Goal: Task Accomplishment & Management: Manage account settings

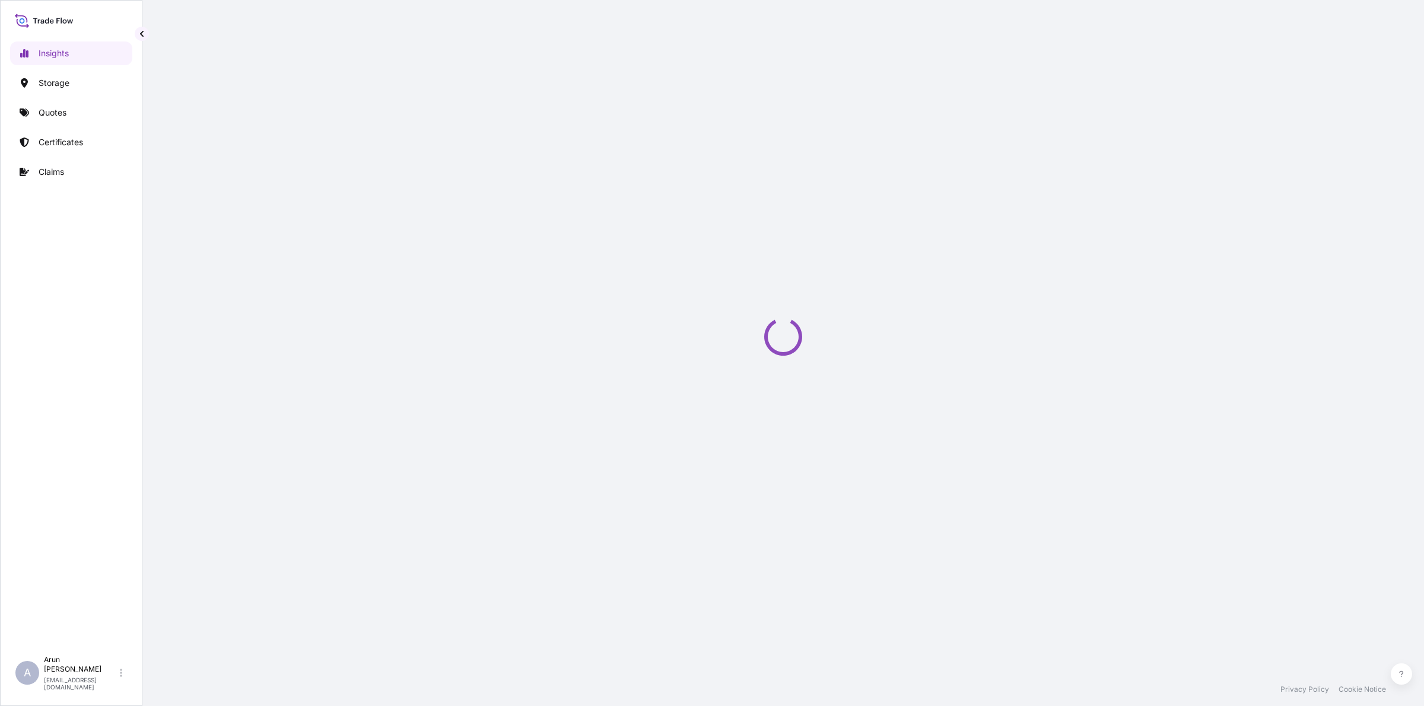
select select "2025"
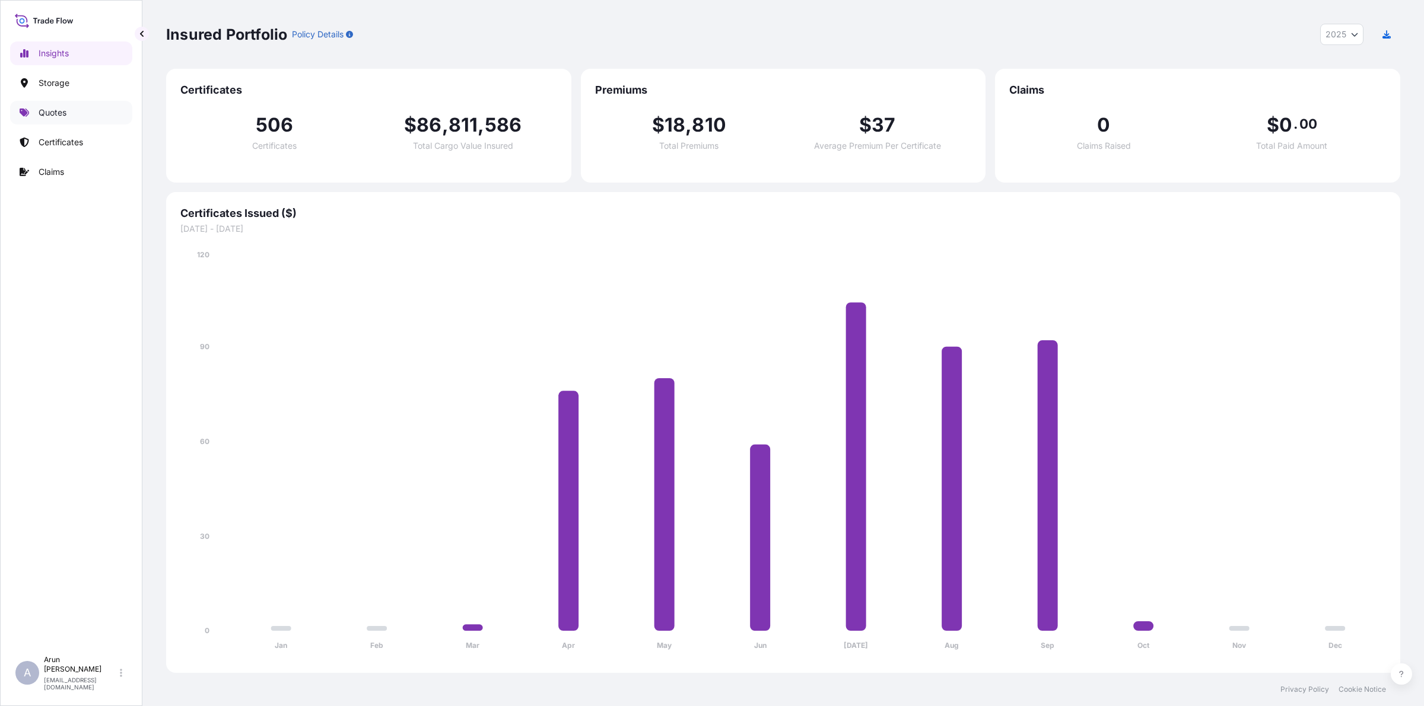
click at [49, 110] on p "Quotes" at bounding box center [53, 113] width 28 height 12
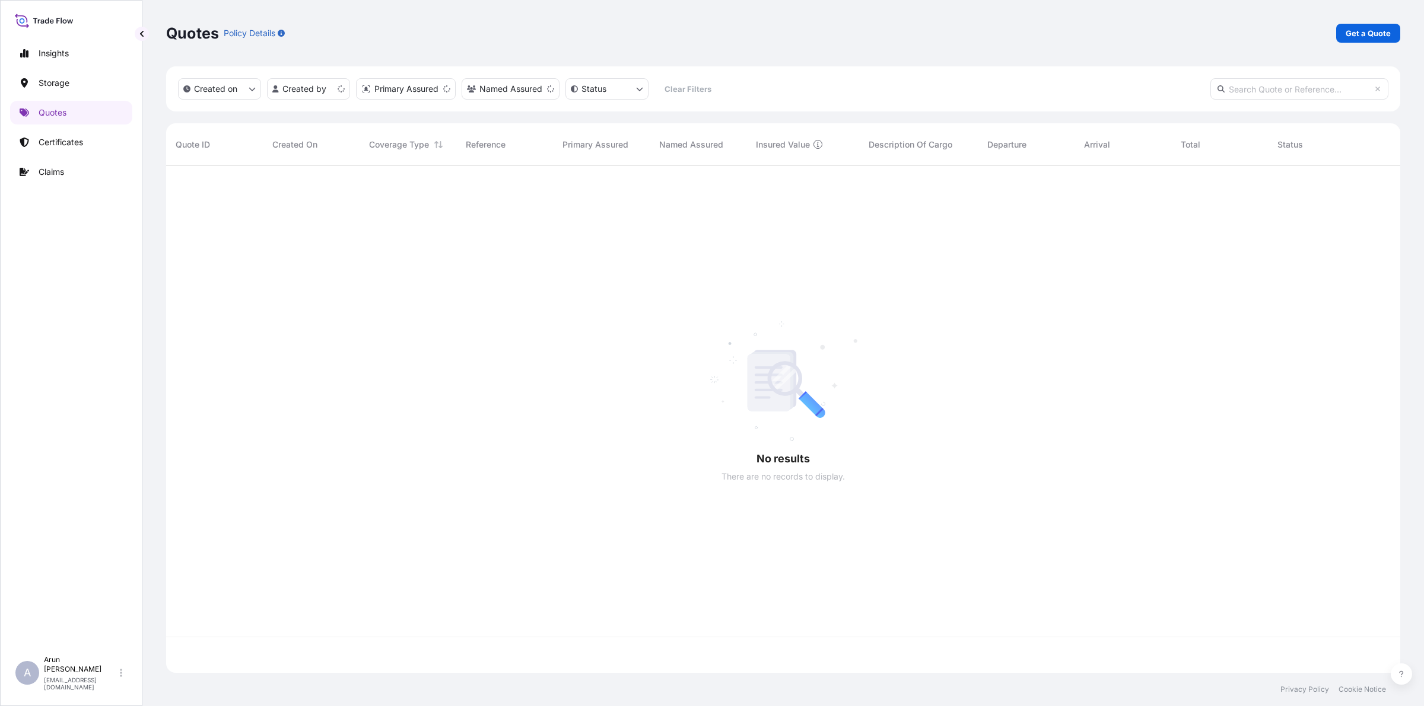
scroll to position [502, 1222]
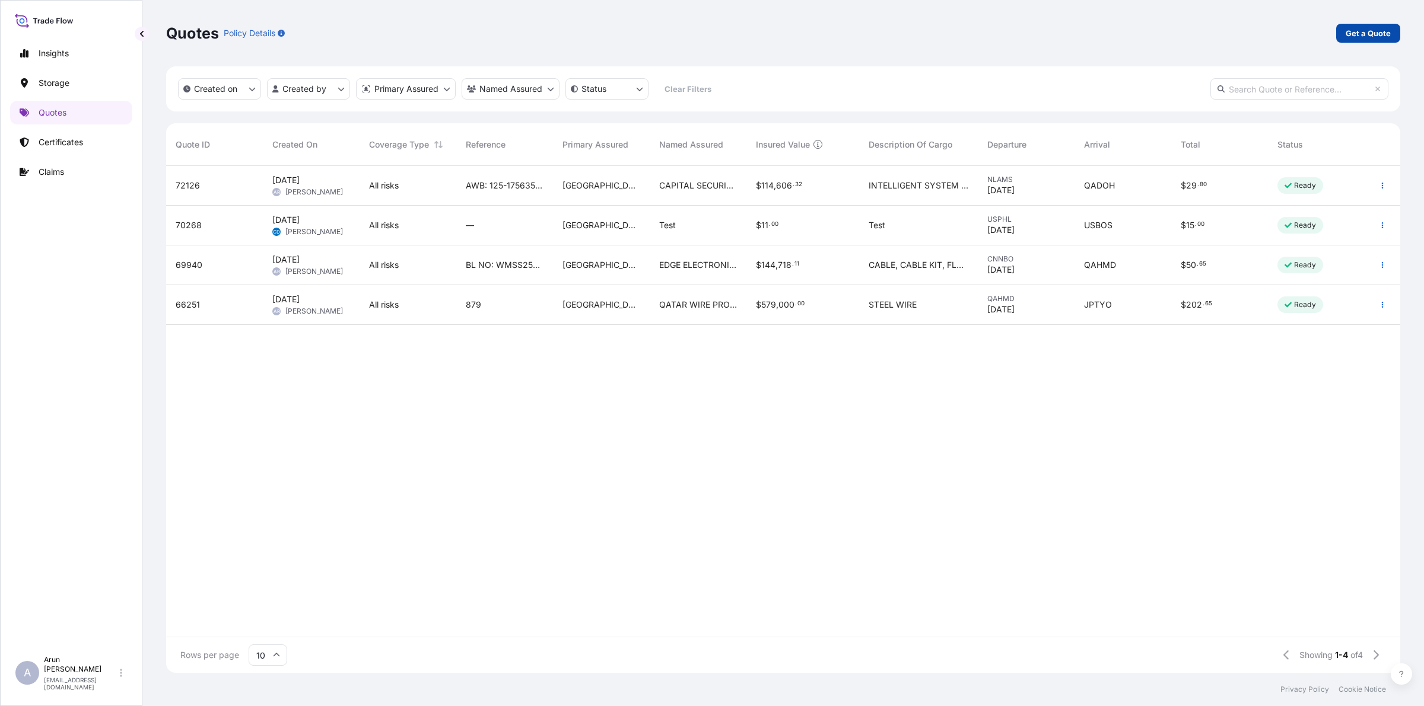
click at [1365, 33] on p "Get a Quote" at bounding box center [1367, 33] width 45 height 12
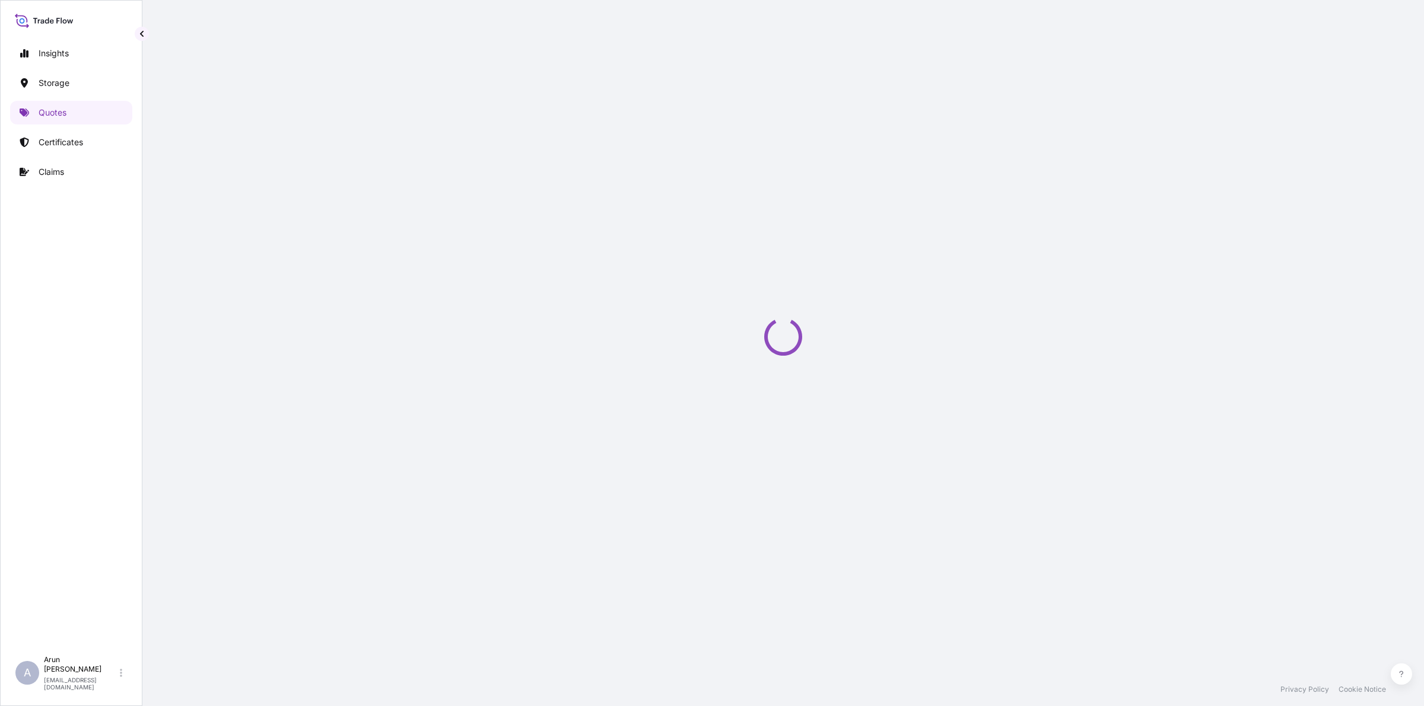
select select "Water"
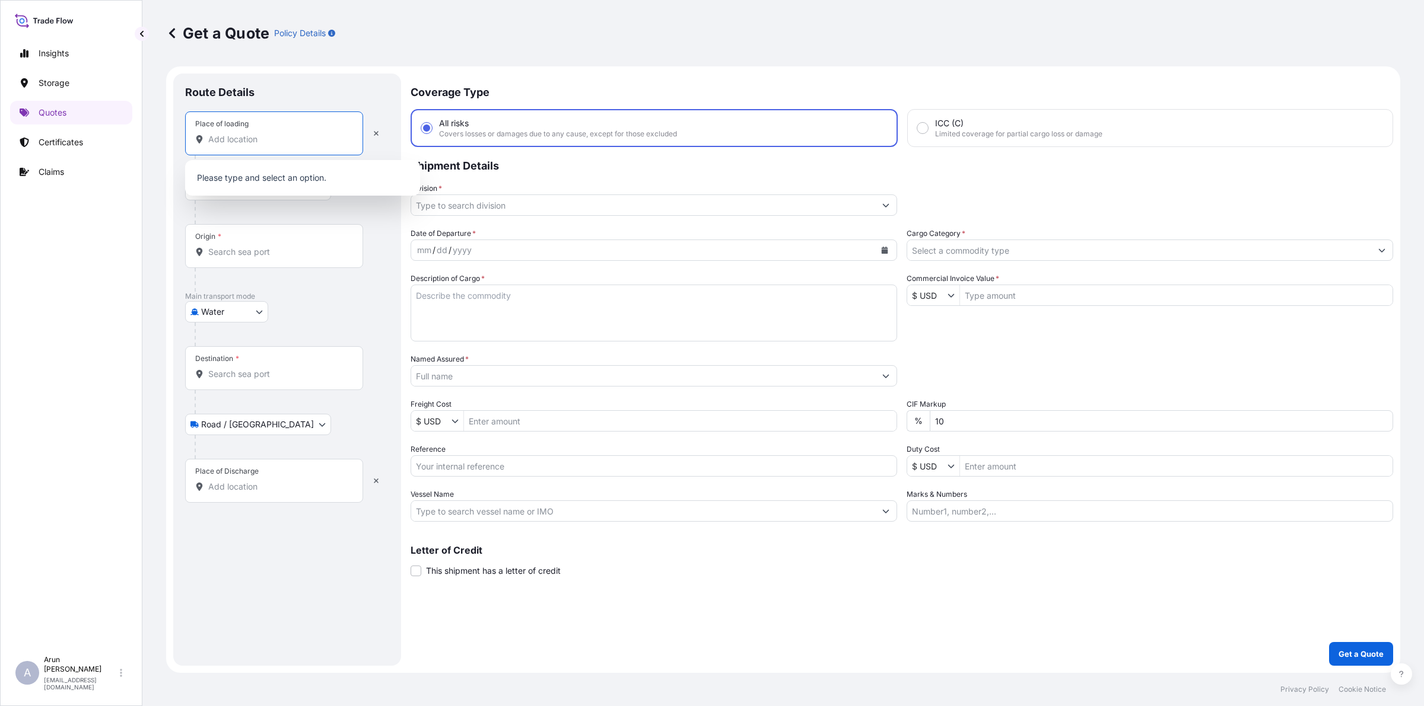
click at [283, 141] on input "Place of loading" at bounding box center [278, 139] width 140 height 12
type input "`"
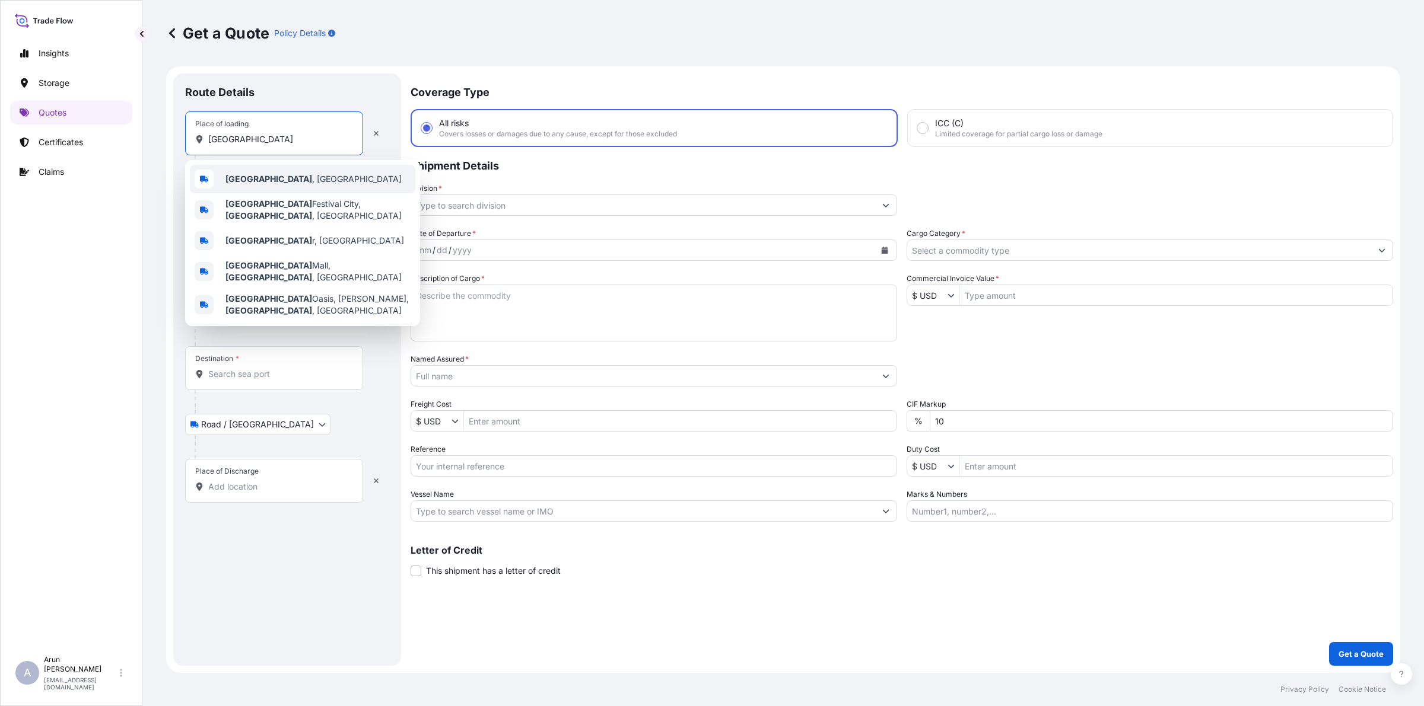
click at [272, 173] on span "[GEOGRAPHIC_DATA] , [GEOGRAPHIC_DATA]" at bounding box center [313, 179] width 176 height 12
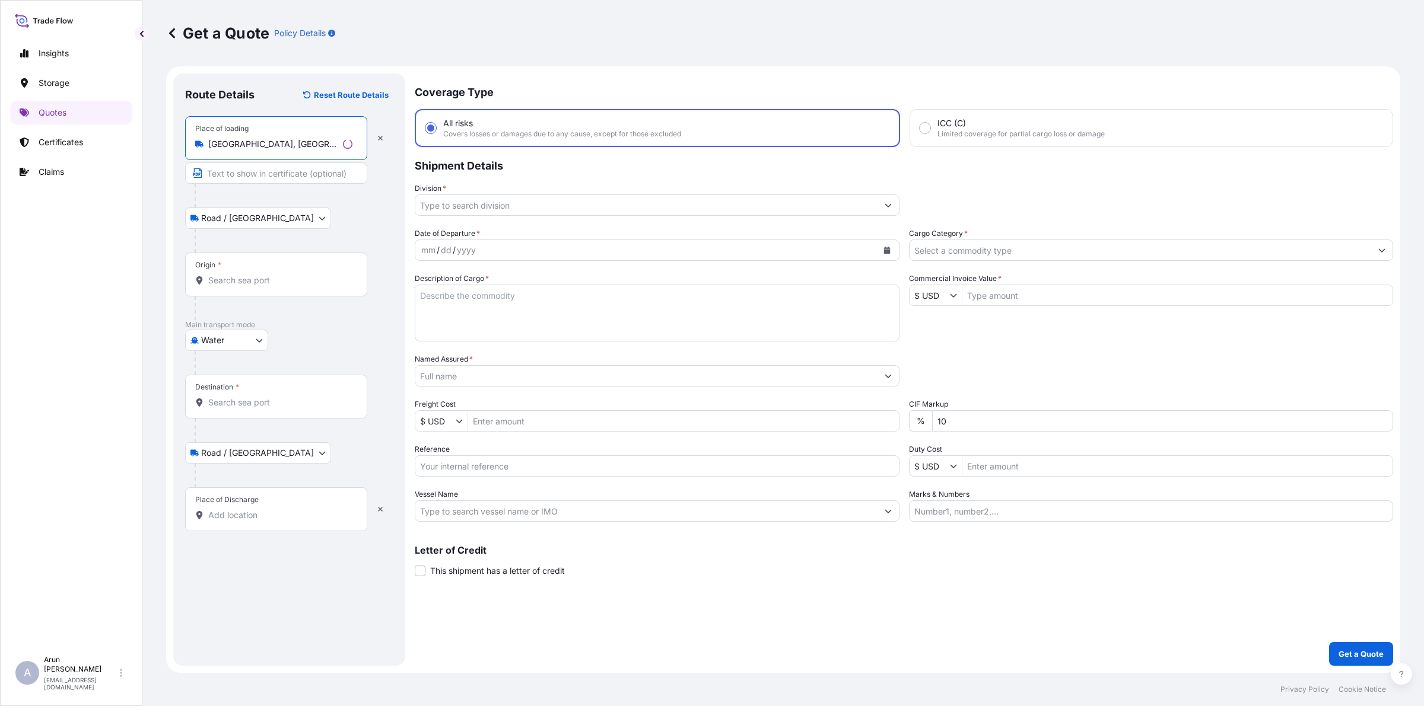
type input "[GEOGRAPHIC_DATA], [GEOGRAPHIC_DATA]"
click at [268, 190] on div at bounding box center [292, 196] width 195 height 24
click at [268, 179] on input "Text to appear on certificate" at bounding box center [274, 173] width 178 height 21
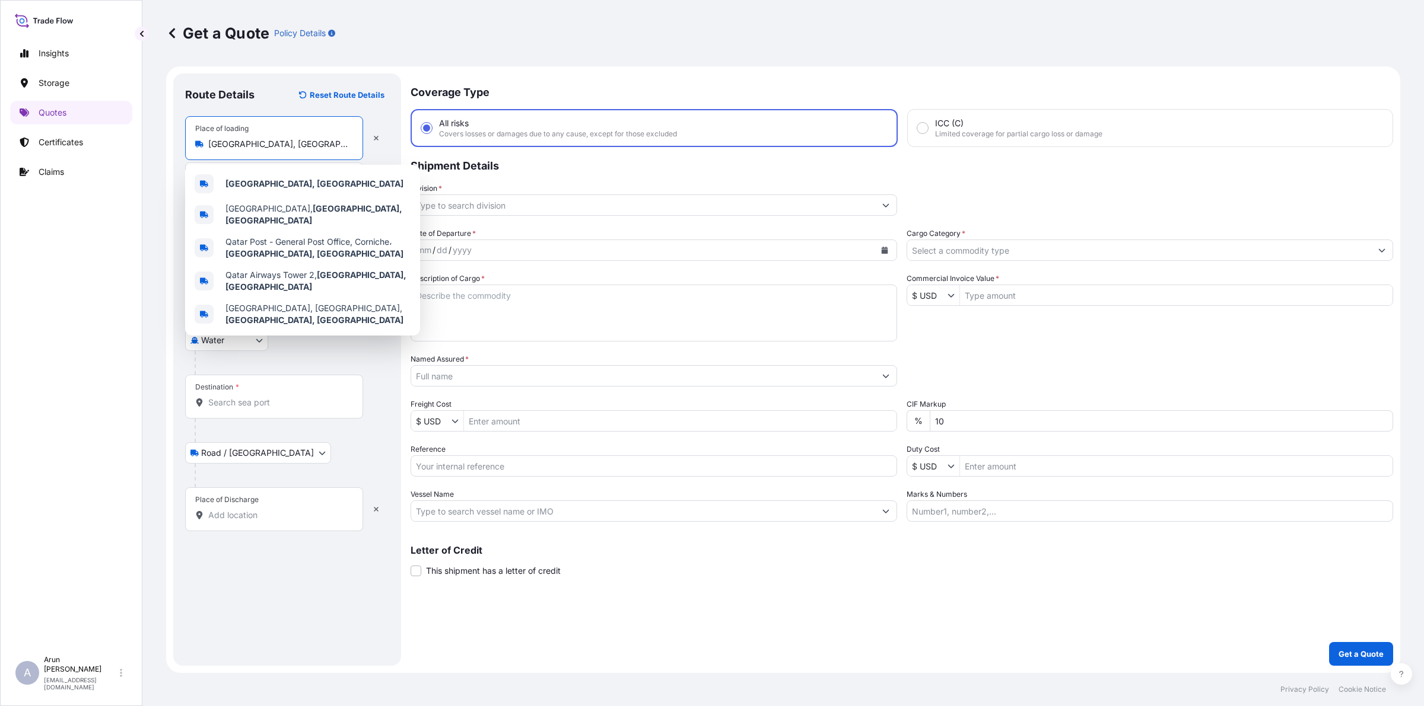
drag, startPoint x: 268, startPoint y: 146, endPoint x: 203, endPoint y: 141, distance: 64.9
click at [203, 141] on div "[GEOGRAPHIC_DATA], [GEOGRAPHIC_DATA]" at bounding box center [274, 144] width 158 height 12
click at [262, 173] on div "[GEOGRAPHIC_DATA], [GEOGRAPHIC_DATA]" at bounding box center [302, 184] width 225 height 28
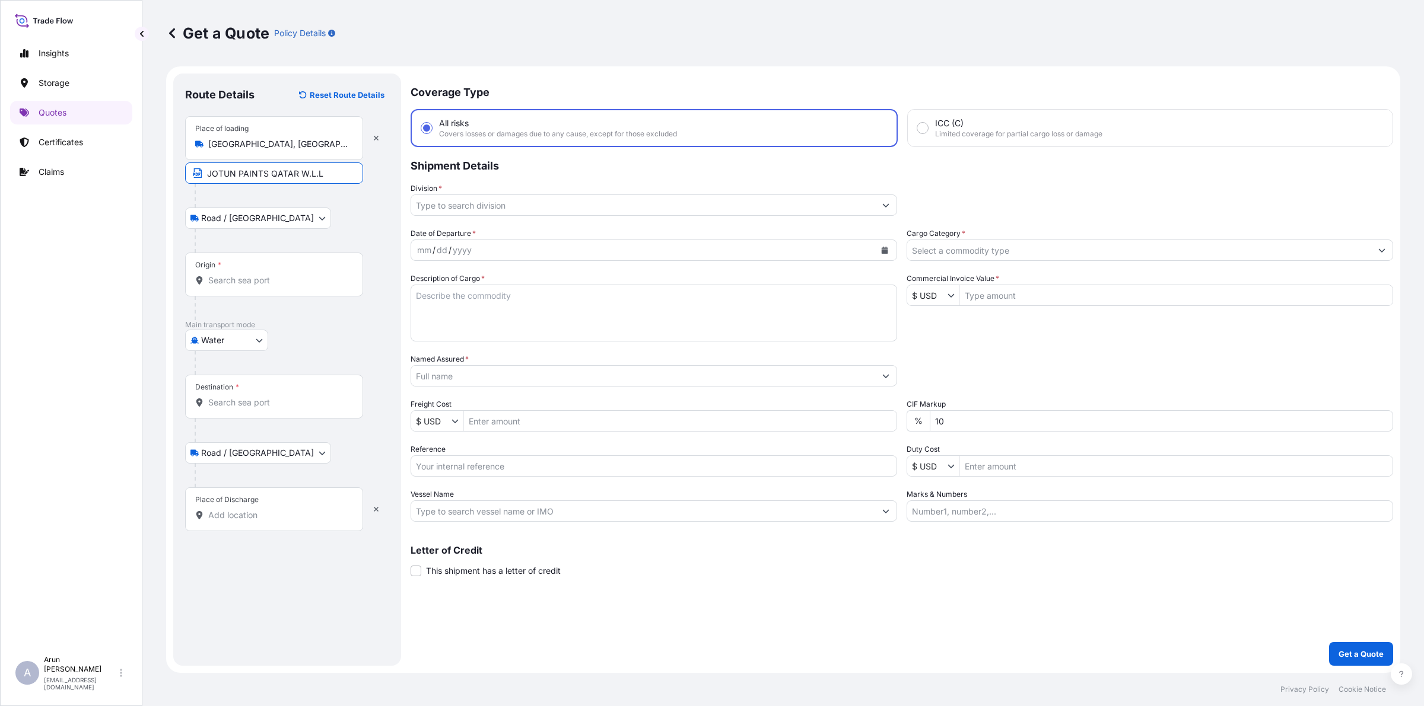
click at [329, 170] on input "JOTUN PAINTS QATAR W.L.L" at bounding box center [274, 173] width 178 height 21
paste input "[GEOGRAPHIC_DATA], [GEOGRAPHIC_DATA]"
type input "JOTUN PAINTS QATAR W.L.L, [GEOGRAPHIC_DATA], [GEOGRAPHIC_DATA]"
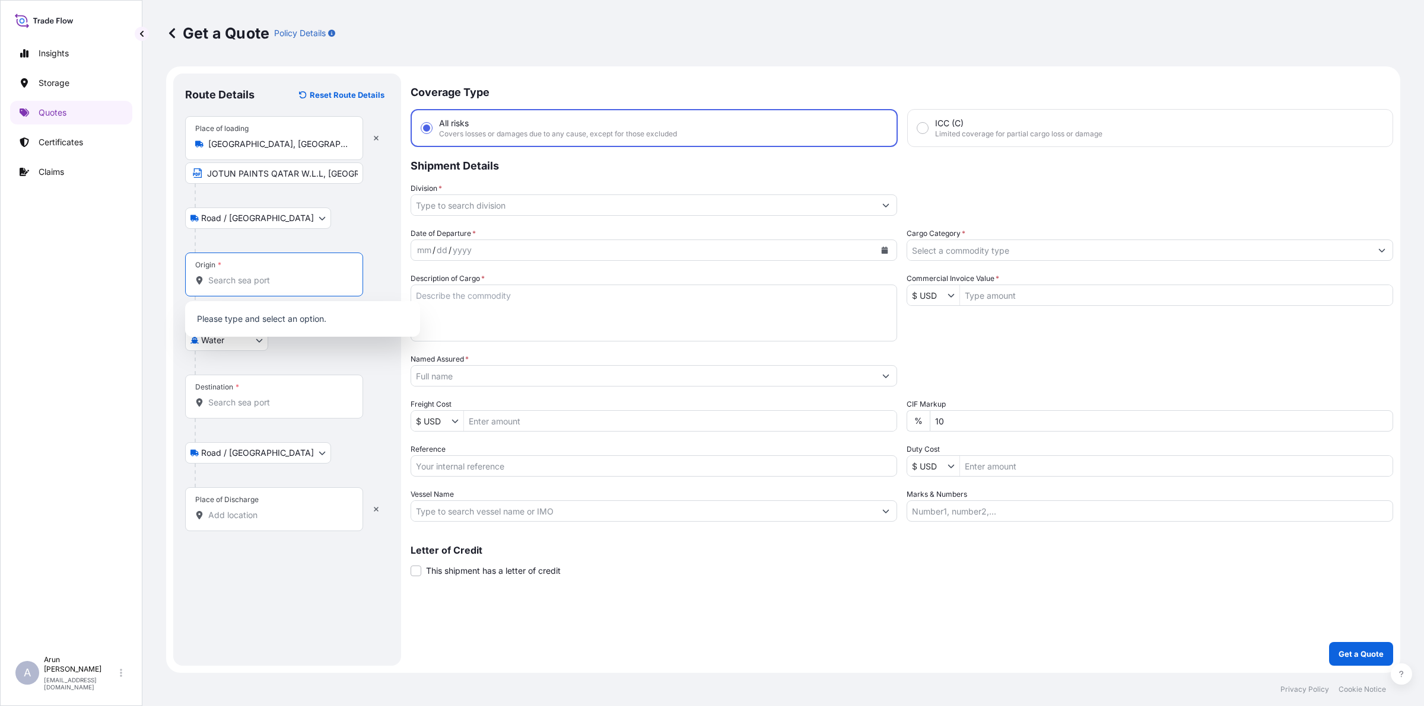
click at [321, 275] on input "Origin *" at bounding box center [278, 281] width 140 height 12
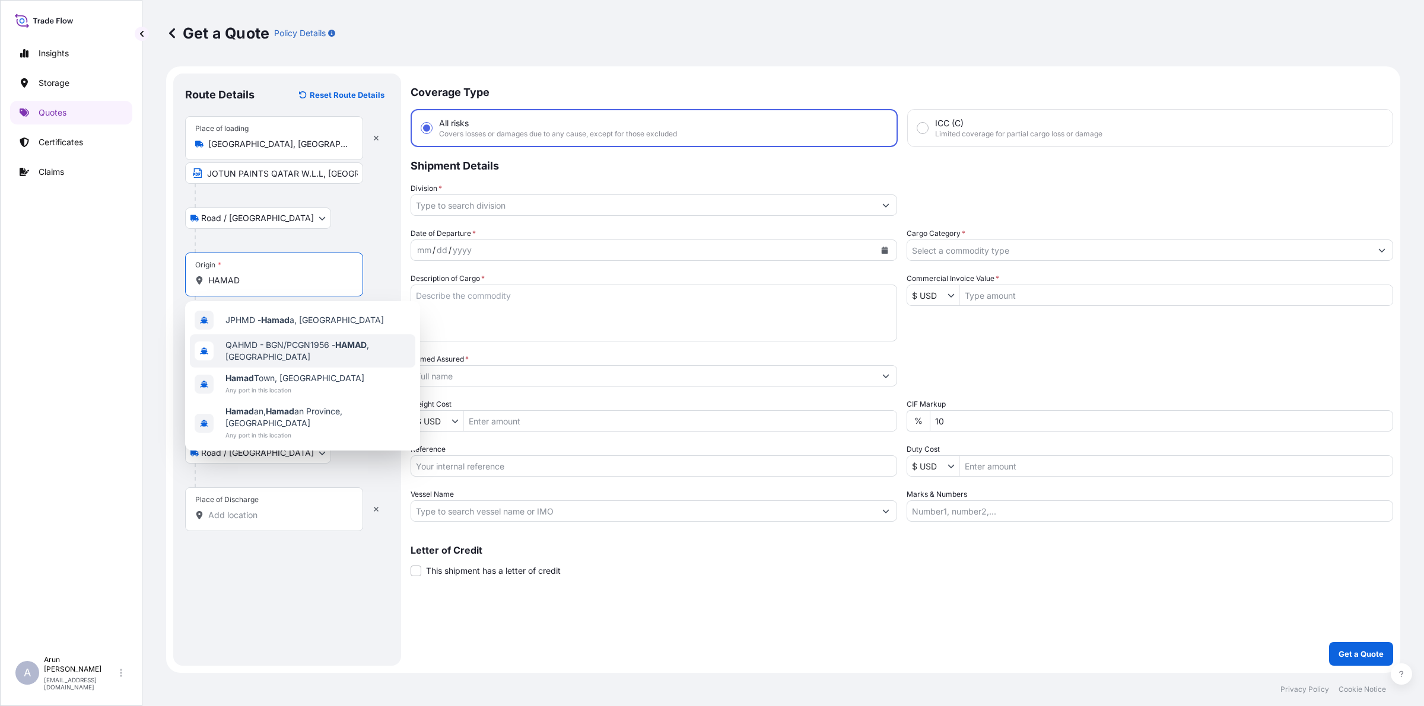
click at [318, 347] on span "QAHMD - BGN/PCGN1956 - HAMAD , [GEOGRAPHIC_DATA]" at bounding box center [317, 351] width 185 height 24
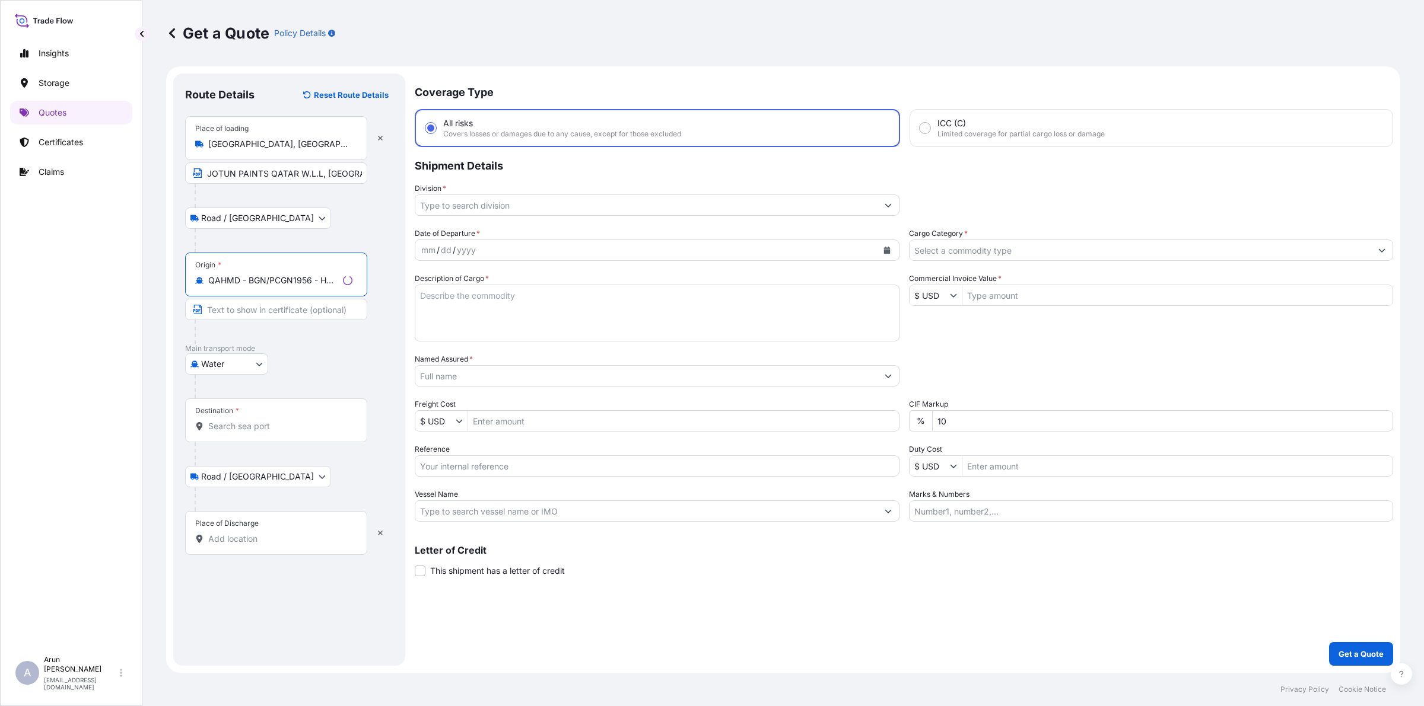
type input "QAHMD - BGN/PCGN1956 - HAMAD, [GEOGRAPHIC_DATA]"
click at [268, 431] on input "Destination *" at bounding box center [278, 427] width 140 height 12
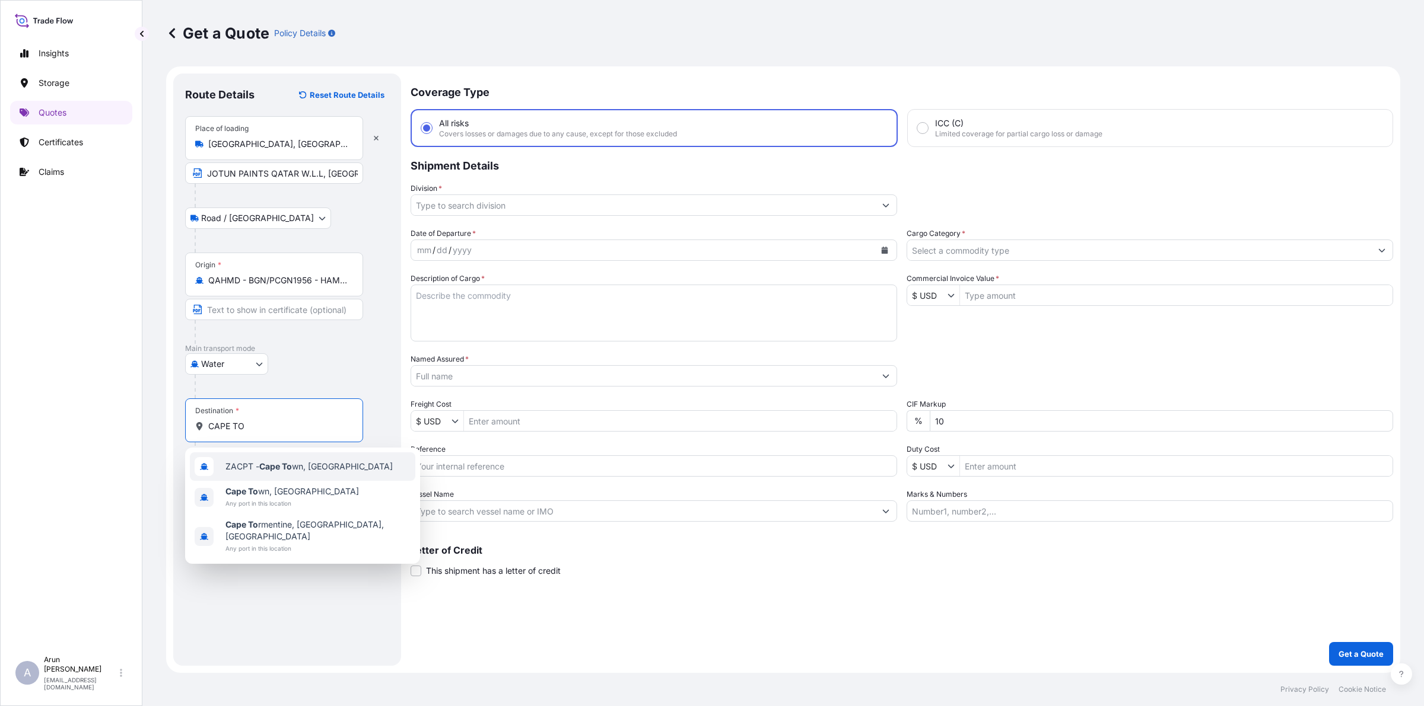
click at [258, 470] on span "ZACPT - [GEOGRAPHIC_DATA], [GEOGRAPHIC_DATA]" at bounding box center [308, 467] width 167 height 12
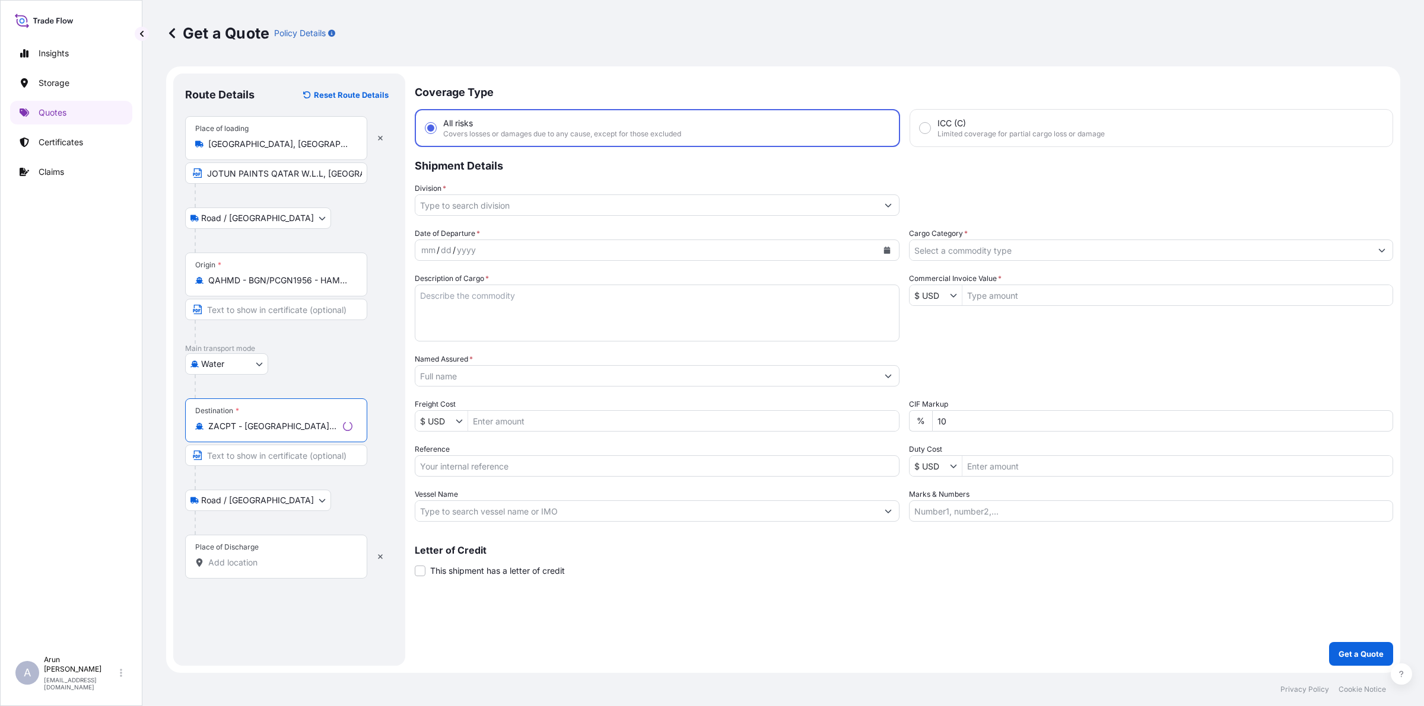
type input "ZACPT - [GEOGRAPHIC_DATA], [GEOGRAPHIC_DATA]"
click at [276, 562] on input "Place of Discharge" at bounding box center [278, 563] width 140 height 12
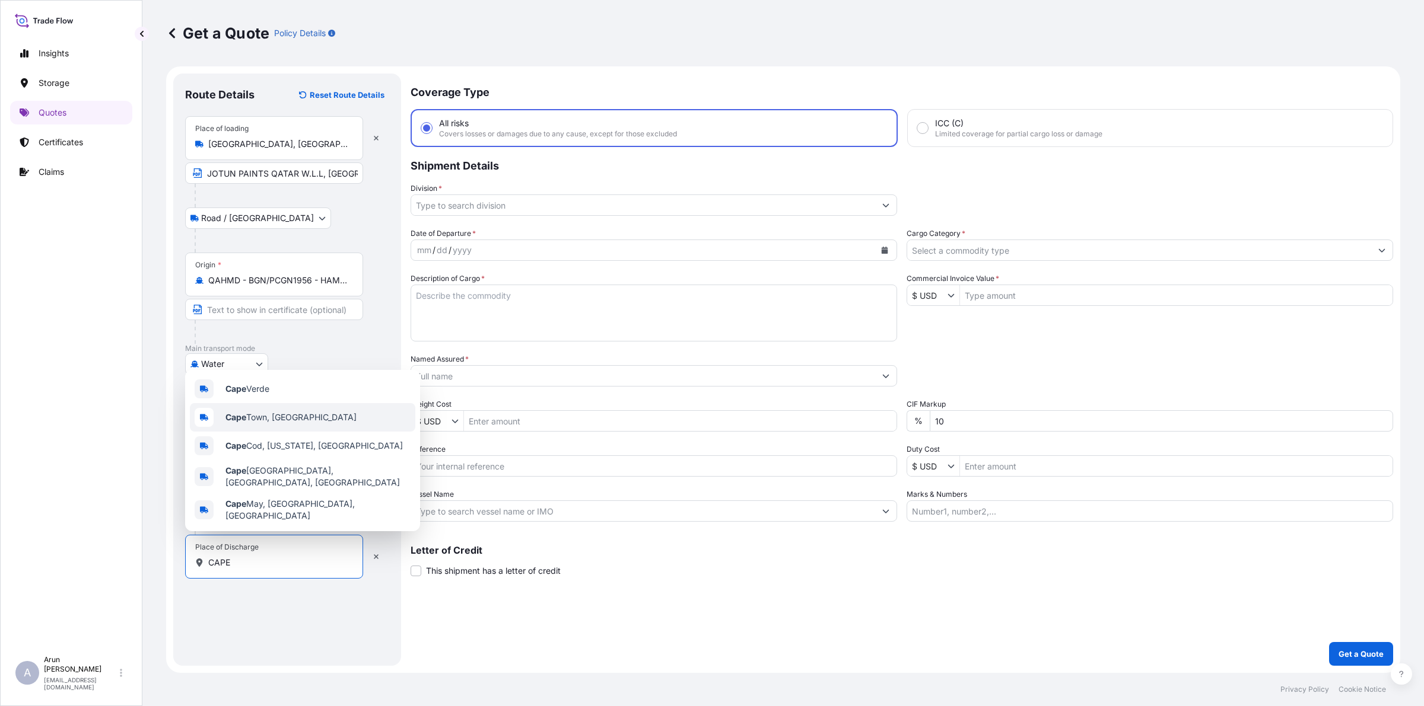
click at [259, 419] on div "[GEOGRAPHIC_DATA], [GEOGRAPHIC_DATA]" at bounding box center [302, 417] width 225 height 28
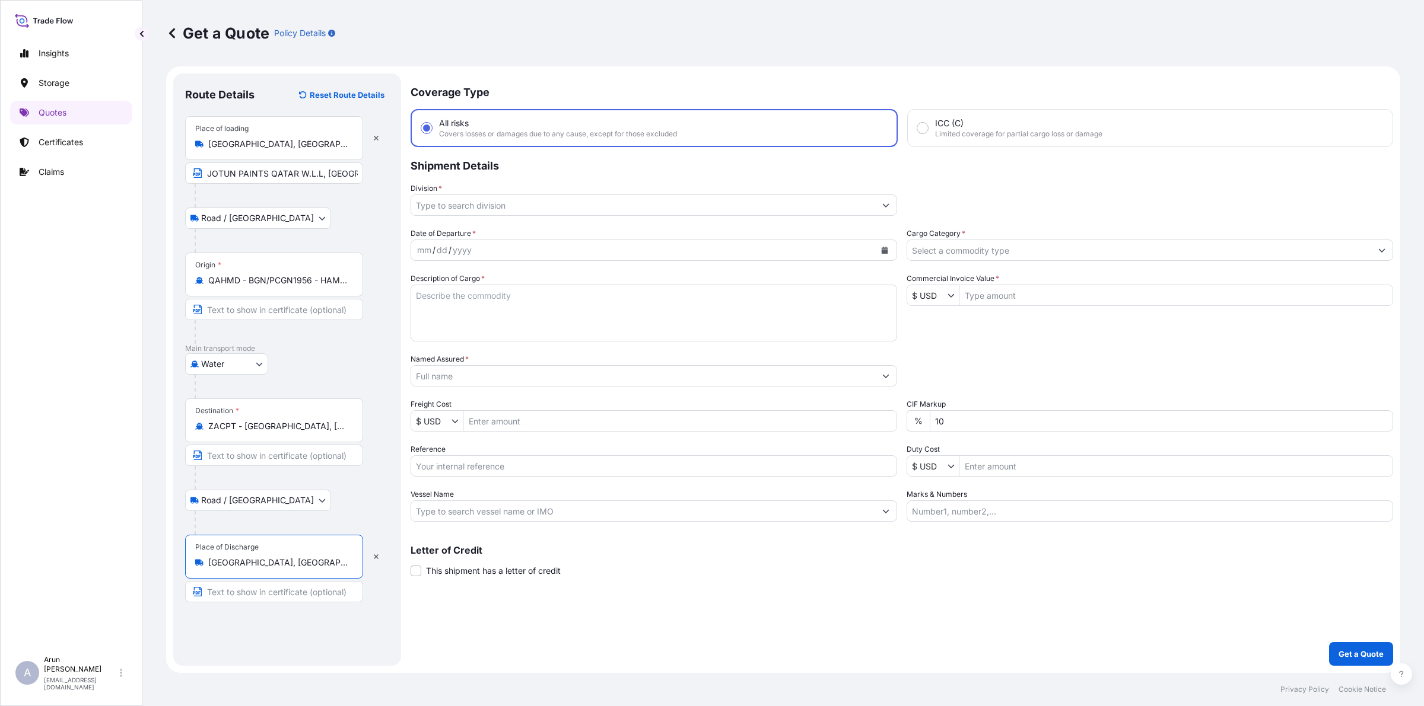
type input "[GEOGRAPHIC_DATA], [GEOGRAPHIC_DATA]"
click at [291, 595] on input "Text to appear on certificate" at bounding box center [274, 591] width 178 height 21
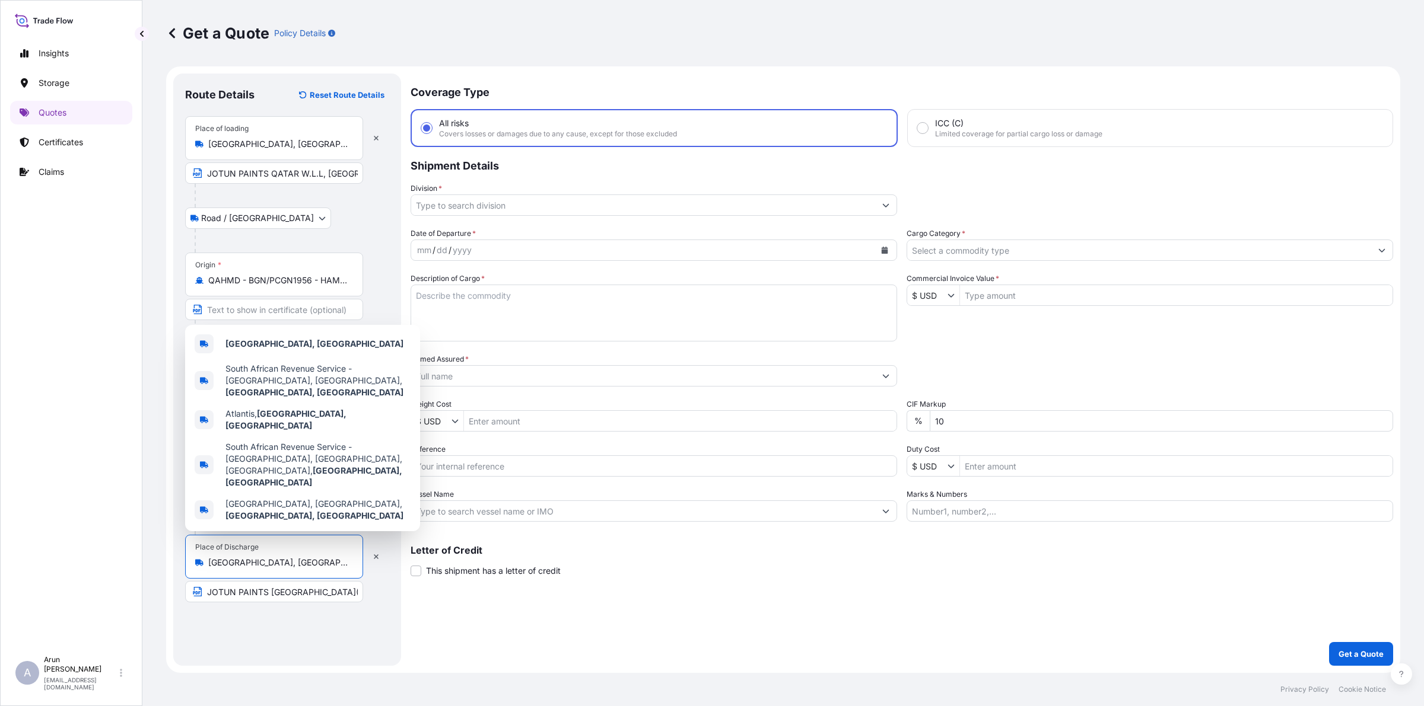
drag, startPoint x: 307, startPoint y: 568, endPoint x: 131, endPoint y: 566, distance: 176.2
click at [131, 566] on div "Insights Storage Quotes Certificates Claims A [PERSON_NAME] [PERSON_NAME][EMAIL…" at bounding box center [712, 353] width 1424 height 706
click at [356, 594] on input "JOTUN PAINTS [GEOGRAPHIC_DATA](PTY)LYD" at bounding box center [274, 591] width 178 height 21
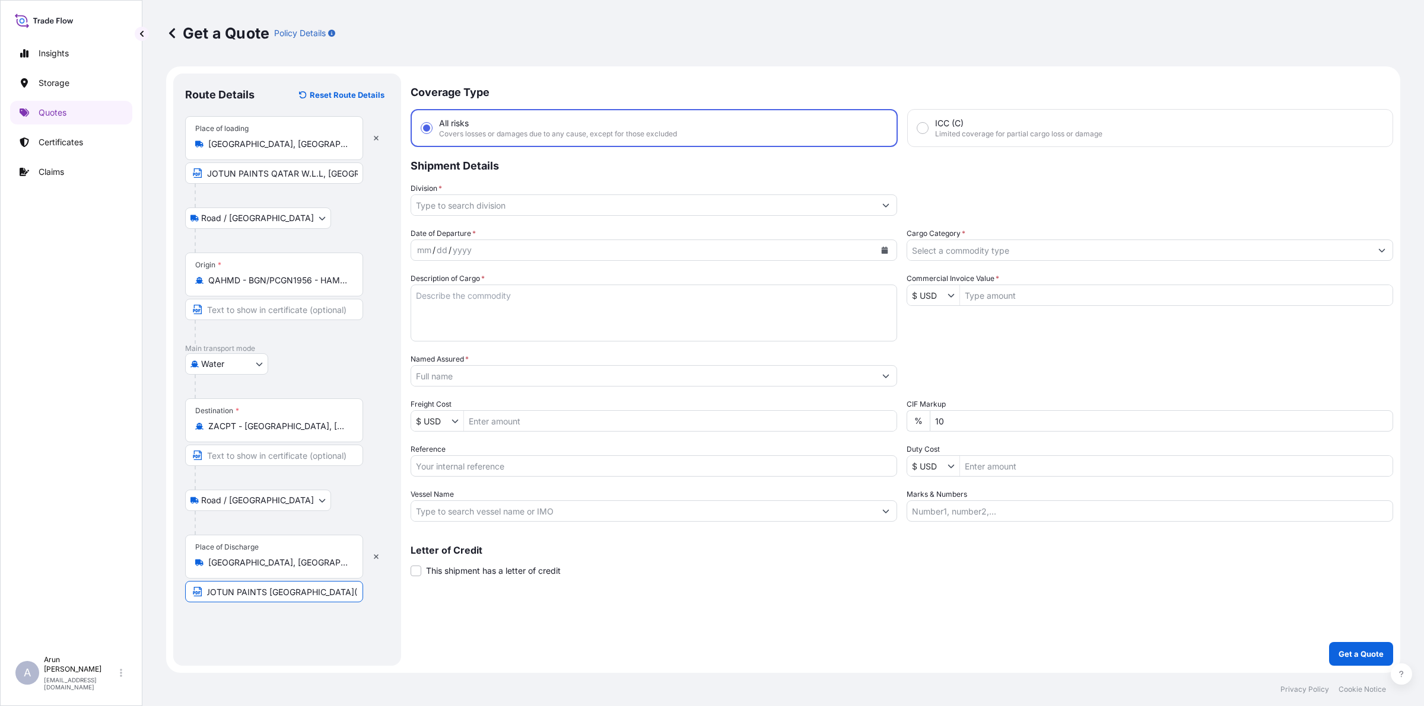
scroll to position [0, 12]
paste input "[GEOGRAPHIC_DATA], [GEOGRAPHIC_DATA]"
type input "JOTUN PAINTS [GEOGRAPHIC_DATA](PTY)[GEOGRAPHIC_DATA], [GEOGRAPHIC_DATA], [GEOGR…"
click at [496, 199] on input "Division *" at bounding box center [643, 205] width 464 height 21
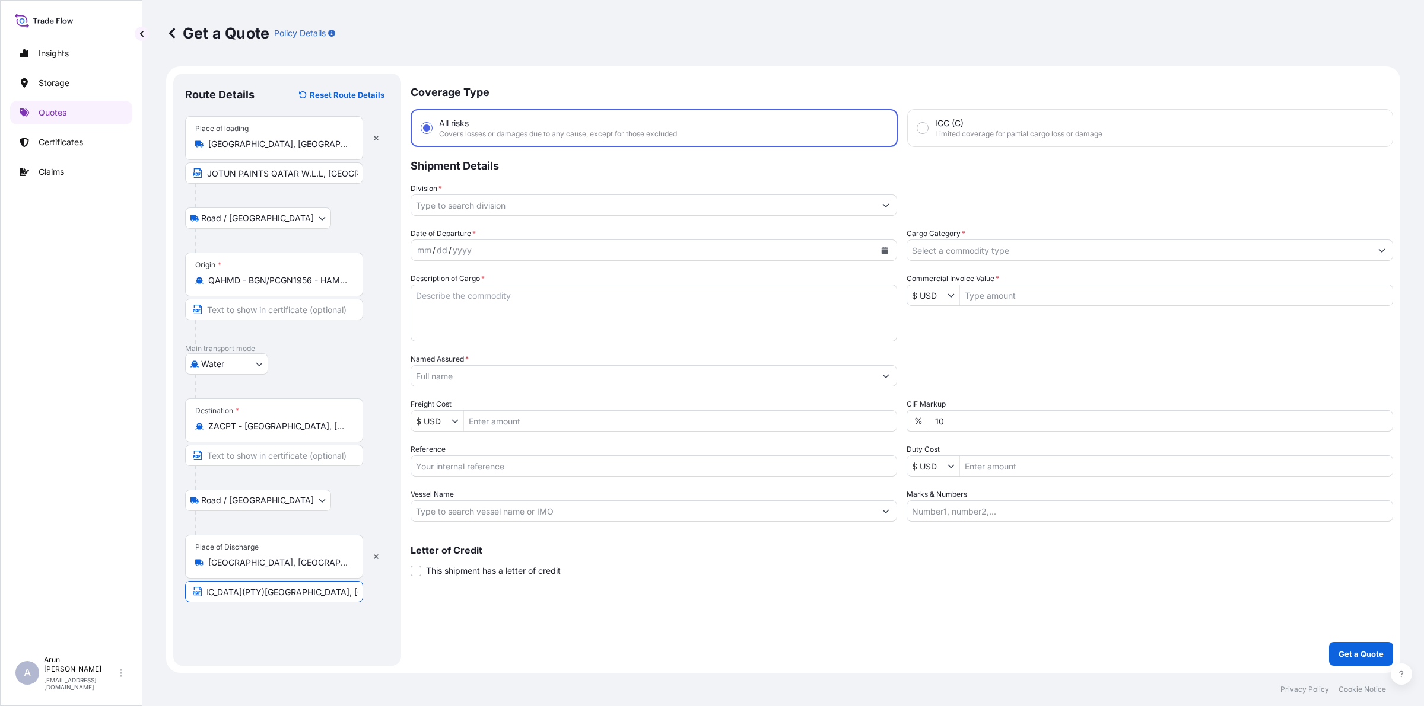
scroll to position [0, 0]
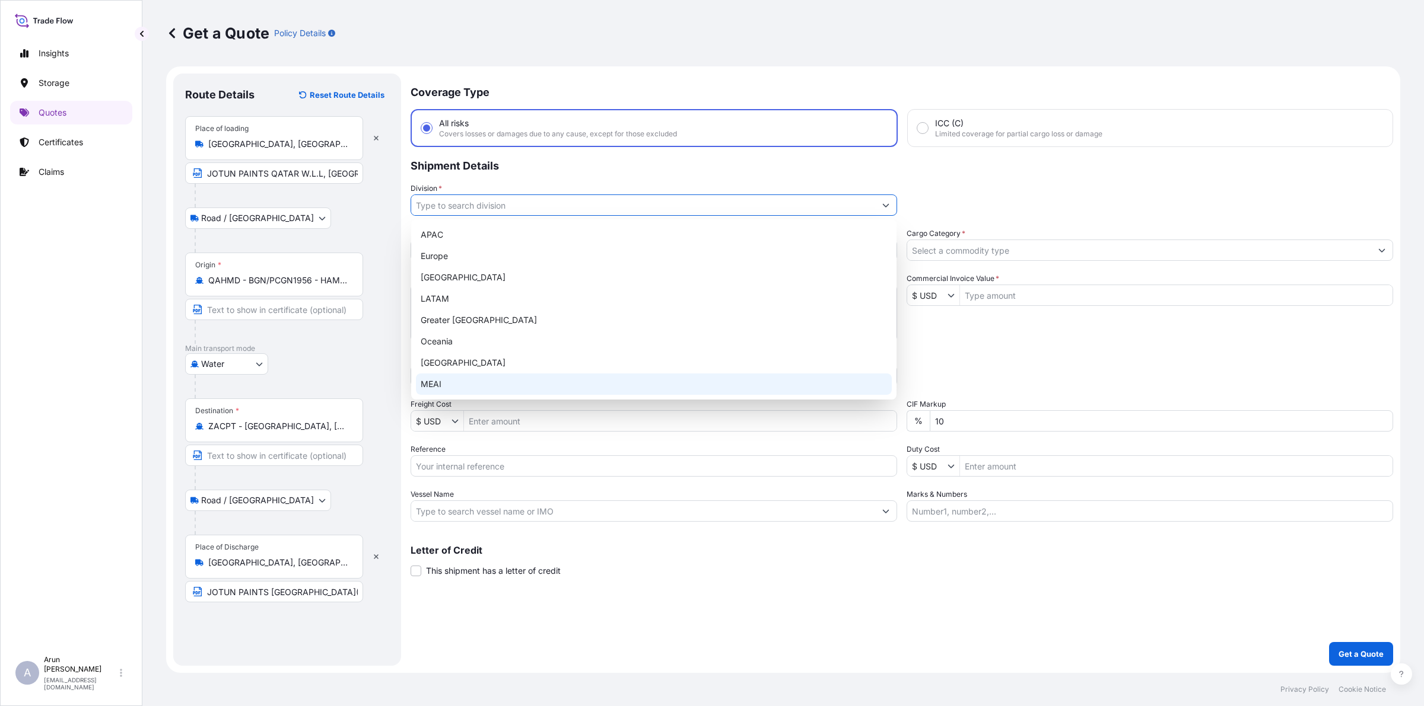
click at [444, 377] on div "MEAI" at bounding box center [654, 384] width 476 height 21
type input "MEAI"
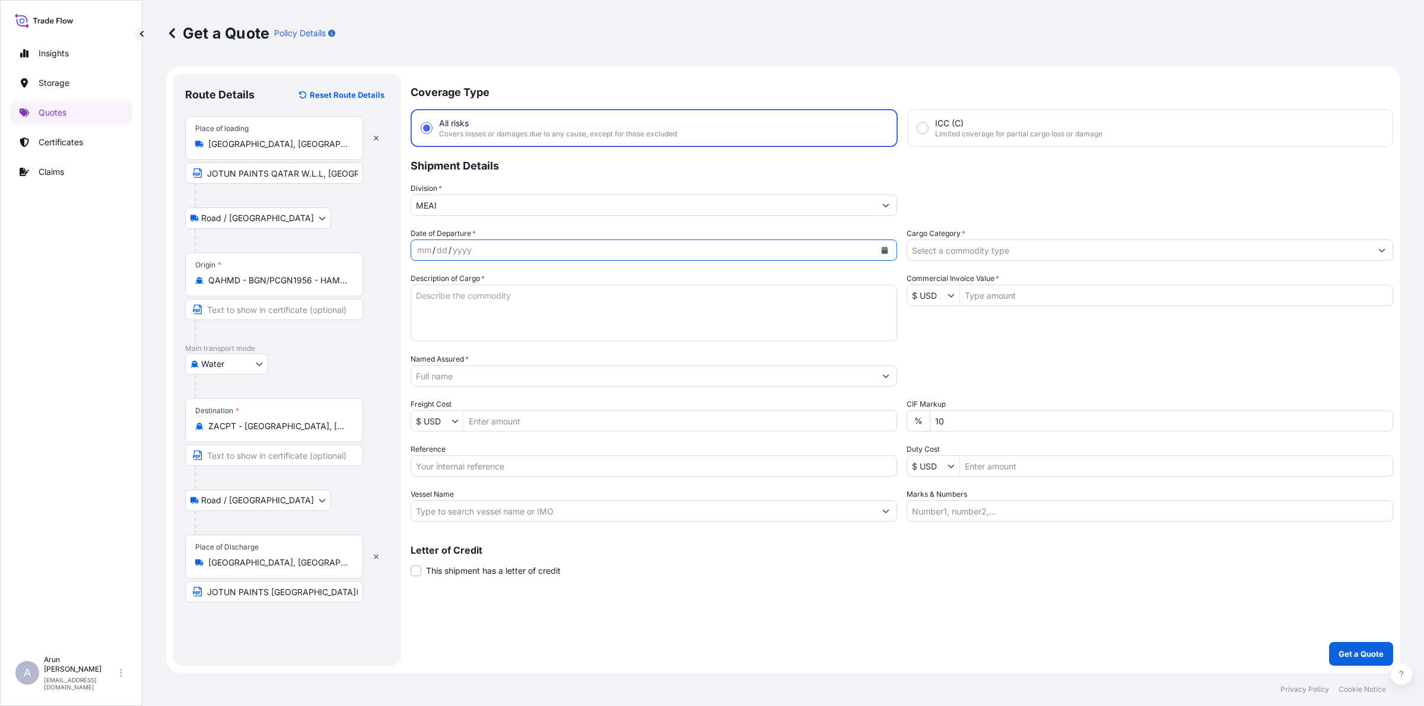
click at [886, 255] on button "Calendar" at bounding box center [884, 250] width 19 height 19
click at [525, 374] on div "18" at bounding box center [521, 371] width 21 height 21
click at [492, 288] on textarea "Description of Cargo *" at bounding box center [653, 313] width 486 height 57
drag, startPoint x: 478, startPoint y: 297, endPoint x: 377, endPoint y: 309, distance: 101.5
click at [377, 309] on form "Route Details Reset Route Details Place of loading [GEOGRAPHIC_DATA], [GEOGRAPH…" at bounding box center [783, 369] width 1234 height 607
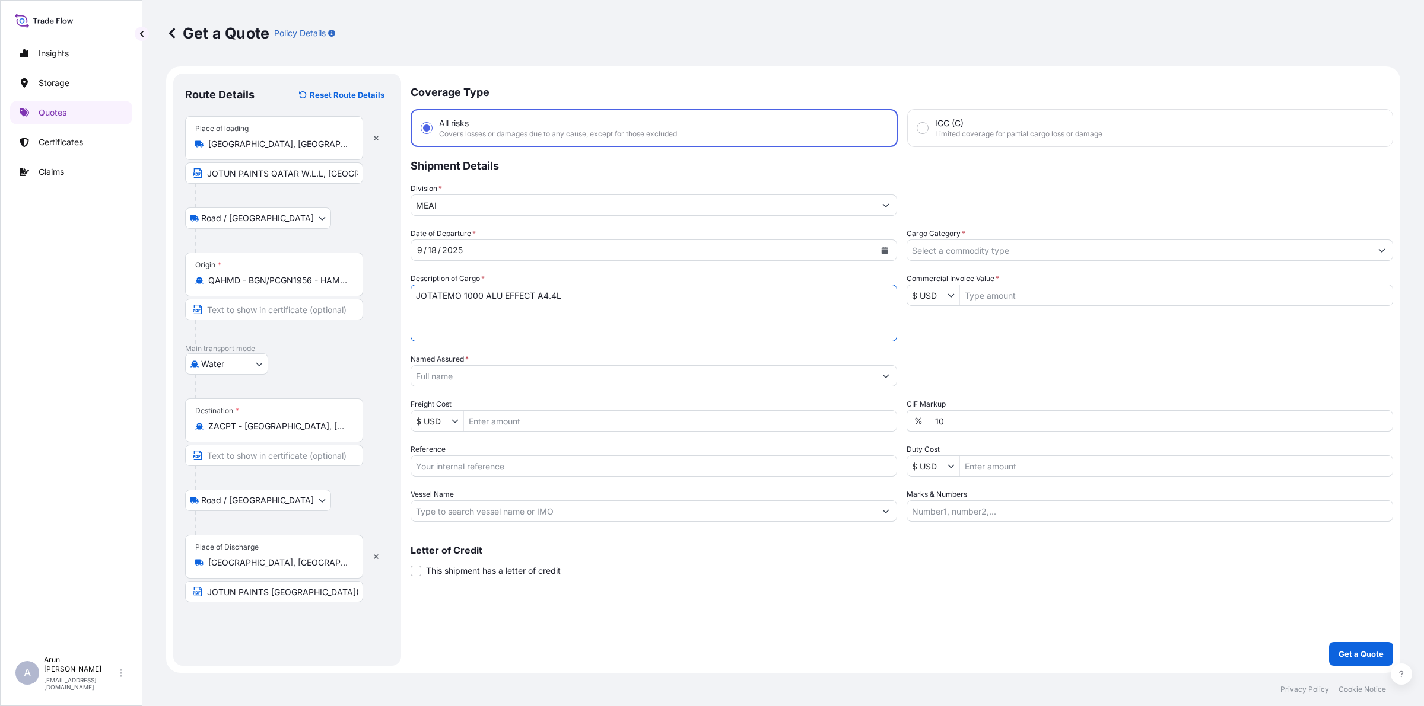
click at [445, 298] on textarea "JOTATEMO 1000 ALU EFFECT A4.4L" at bounding box center [653, 313] width 486 height 57
drag, startPoint x: 458, startPoint y: 297, endPoint x: 464, endPoint y: 298, distance: 6.6
click at [458, 297] on textarea "JOTATEMO 1000 ALU EFFECT A4.4L" at bounding box center [653, 313] width 486 height 57
click at [460, 295] on textarea "JOTATEMP 1000 ALU EFFECT A4.4L" at bounding box center [653, 313] width 486 height 57
drag, startPoint x: 481, startPoint y: 292, endPoint x: 423, endPoint y: 301, distance: 58.8
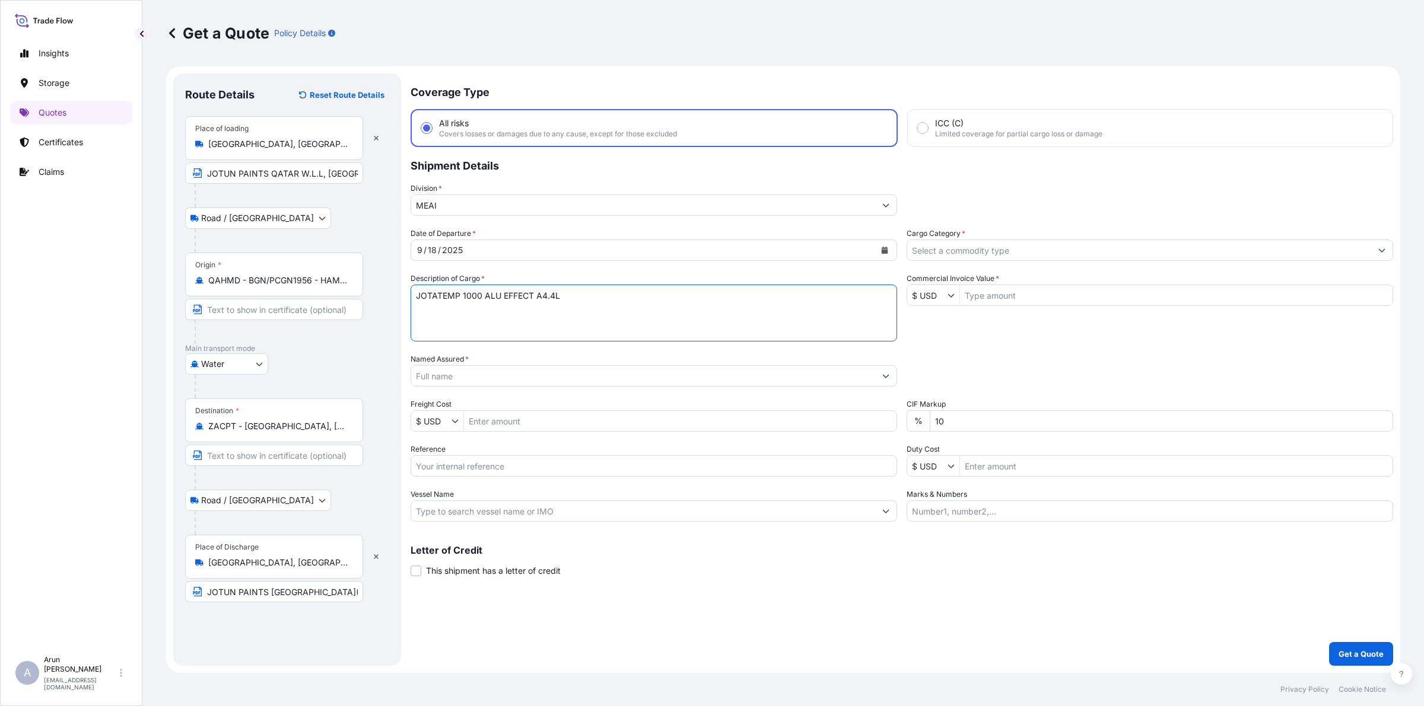
click at [423, 301] on textarea "JOTATEMP 1000 ALU EFFECT A4.4L" at bounding box center [653, 313] width 486 height 57
click at [420, 294] on textarea "JOTATEMP 1000 ALU EFFECT A4.4L" at bounding box center [653, 313] width 486 height 57
drag, startPoint x: 416, startPoint y: 294, endPoint x: 480, endPoint y: 298, distance: 64.8
click at [480, 298] on textarea "JOTATEMP 1000 ALU EFFECT A4.4L" at bounding box center [653, 313] width 486 height 57
click at [571, 289] on textarea "JOTATEMP 1000 ALU EFFECT A4.4L" at bounding box center [653, 313] width 486 height 57
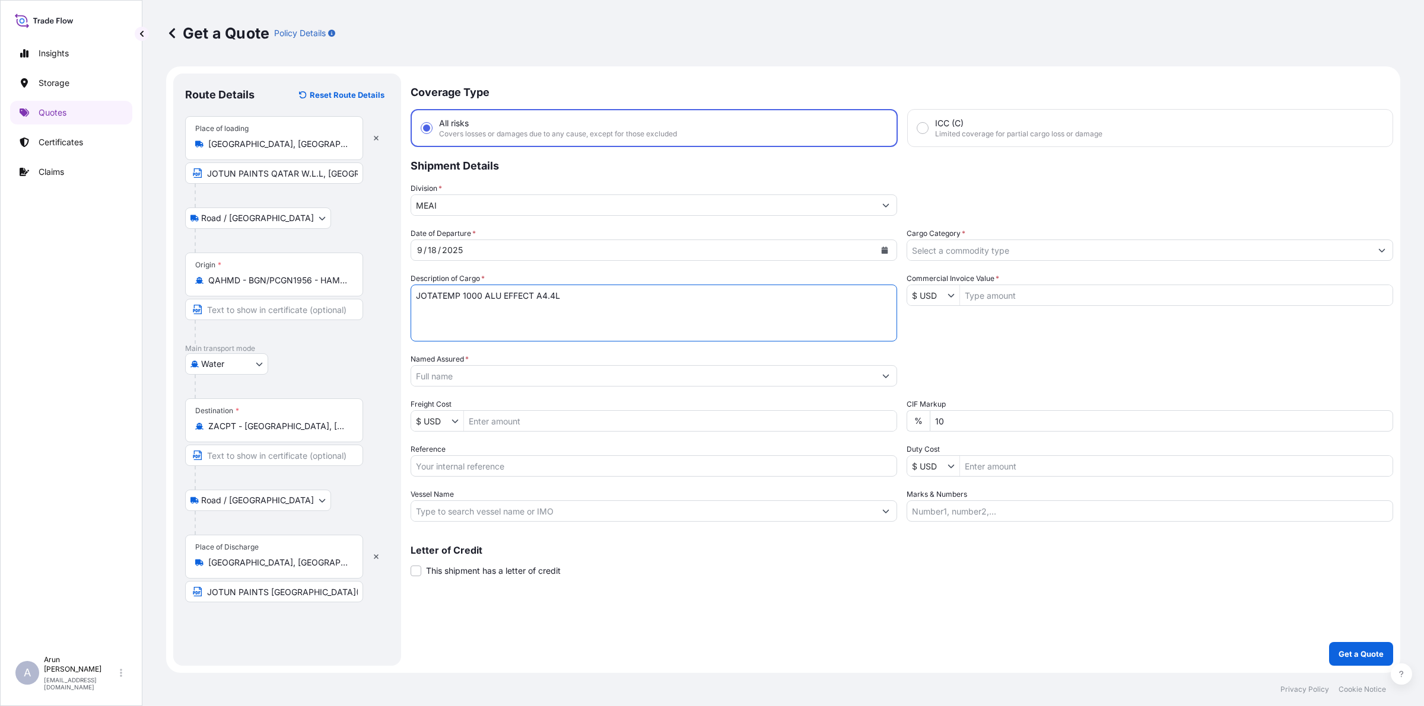
paste textarea "JOTATEMP 1000"
click at [572, 312] on textarea "JOTATEMP 1000 ALU EFFECT A4.4L JOTATEMP 1000, COMP B 0.04L JOTATEMP 1000, COMP …" at bounding box center [653, 313] width 486 height 57
type textarea "JOTATEMP 1000 ALU EFFECT A4.4L JOTATEMP 1000, COMP B 0.04L JOTATEMP 1000, COMP …"
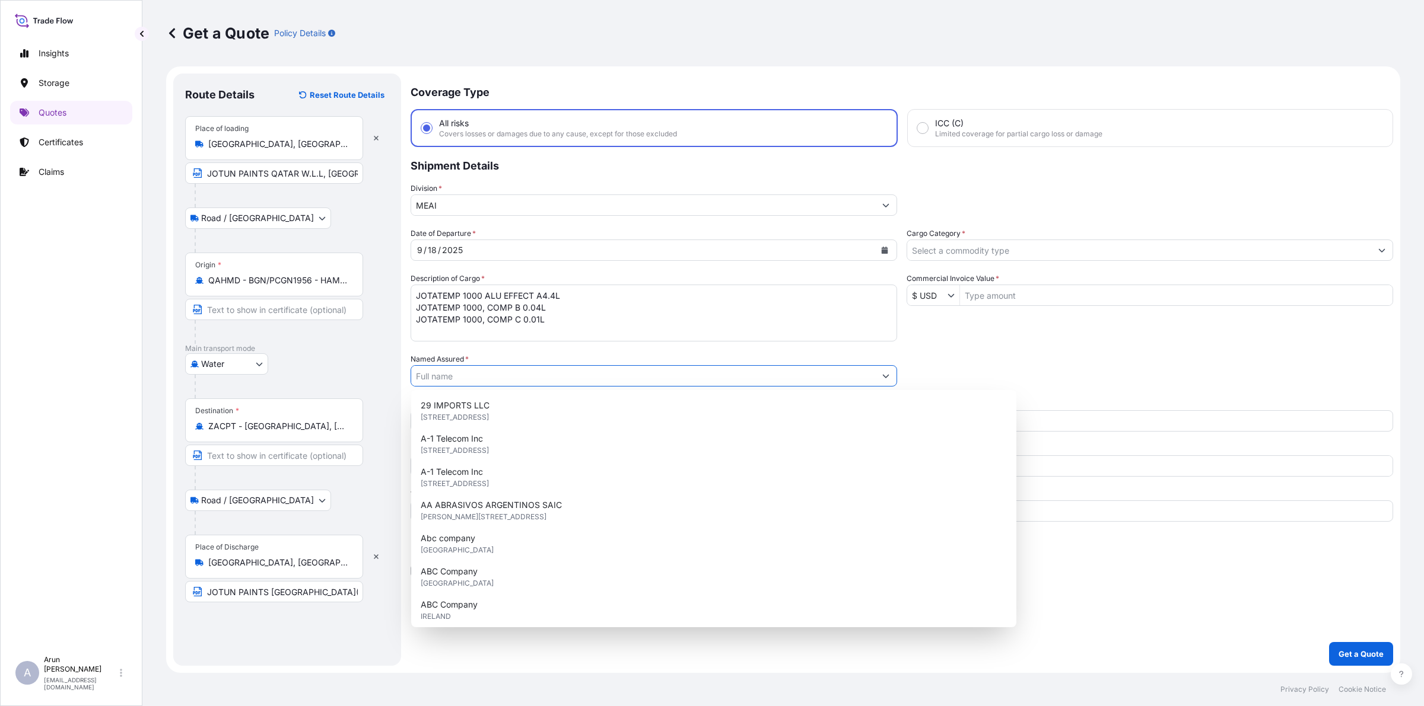
click at [575, 378] on input "Named Assured *" at bounding box center [643, 375] width 464 height 21
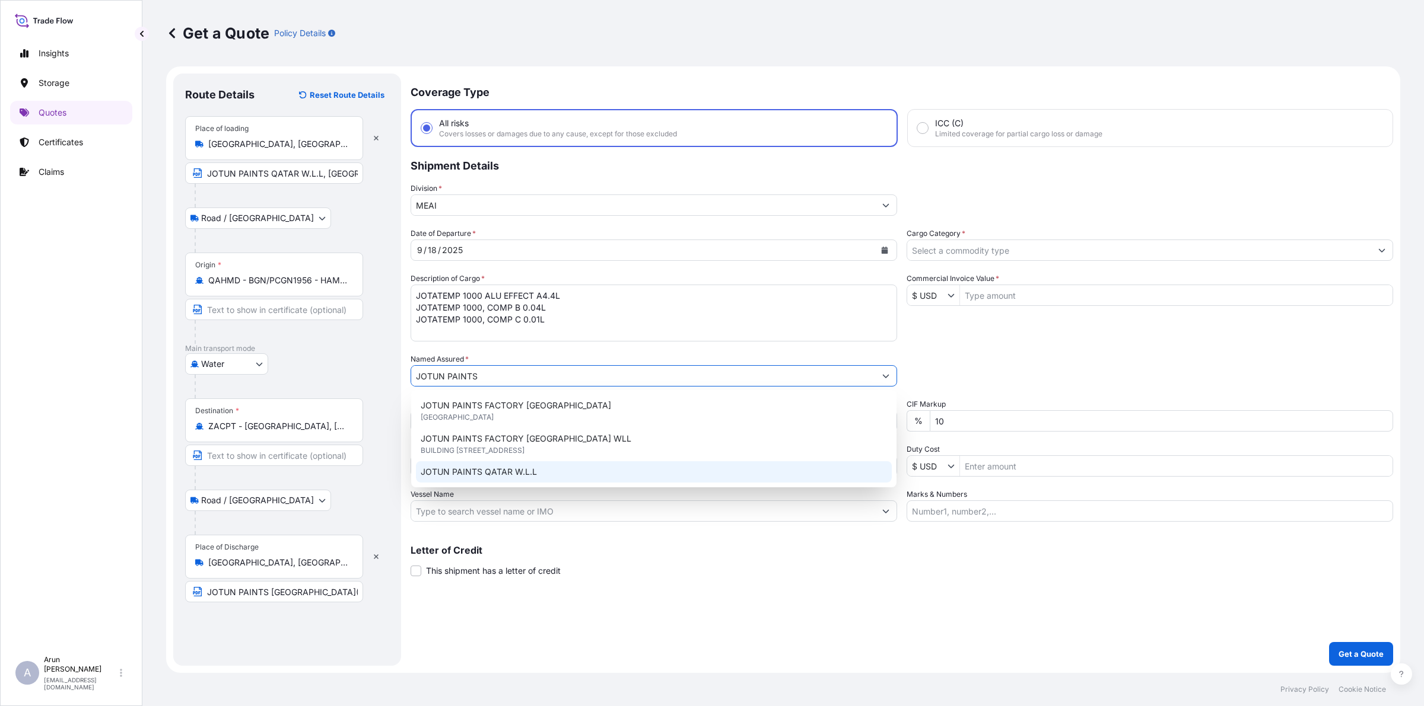
click at [514, 464] on div "JOTUN PAINTS QATAR W.L.L" at bounding box center [654, 471] width 476 height 21
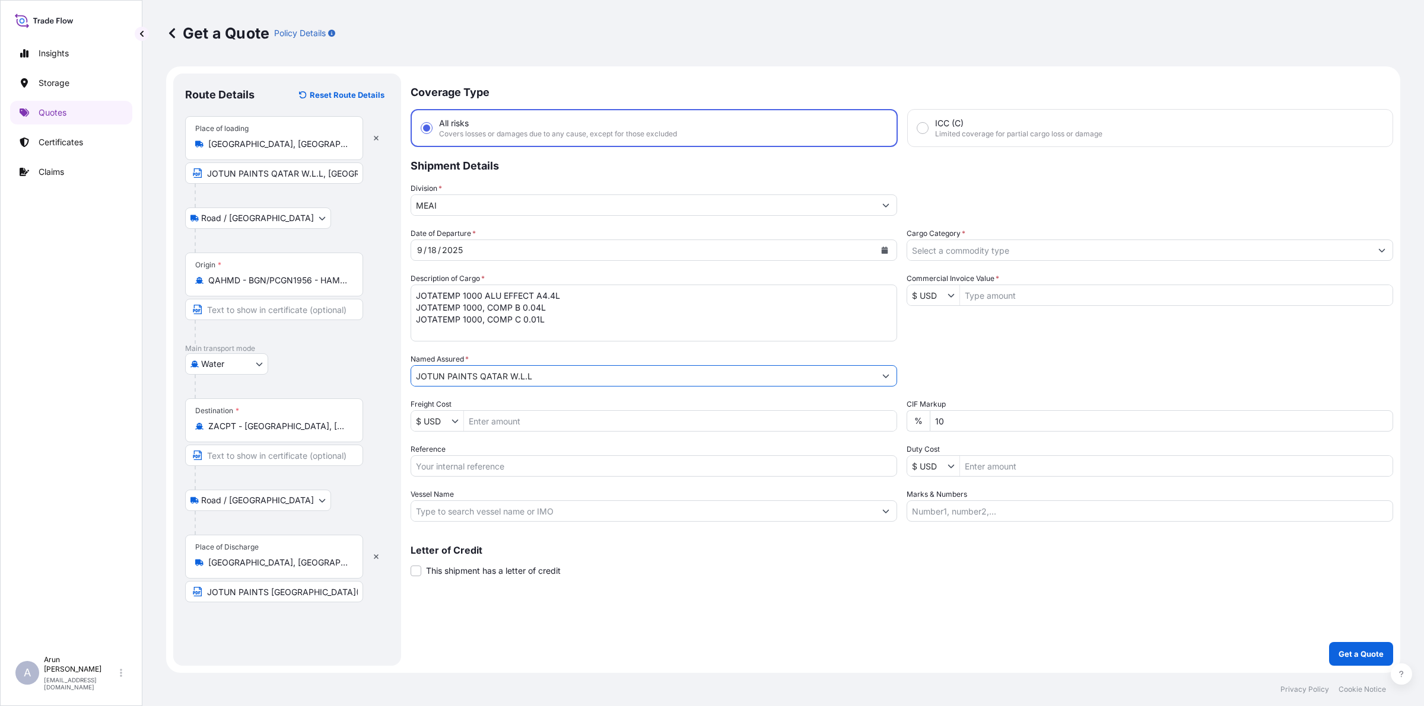
type input "JOTUN PAINTS QATAR W.L.L"
click at [570, 427] on input "Freight Cost" at bounding box center [680, 420] width 432 height 21
type input "4,000"
click at [472, 466] on input "Reference" at bounding box center [653, 466] width 486 height 21
type input "QA1001043231"
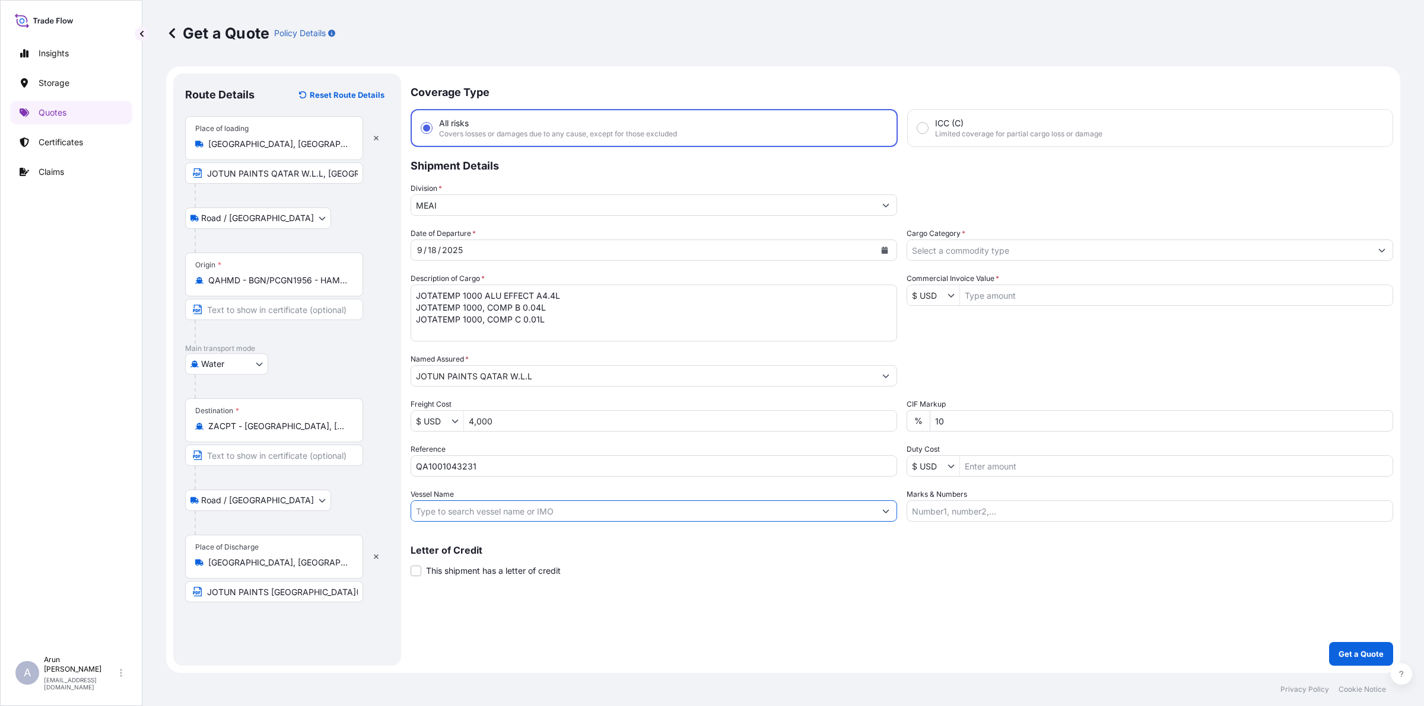
click at [455, 508] on input "Vessel Name" at bounding box center [643, 511] width 464 height 21
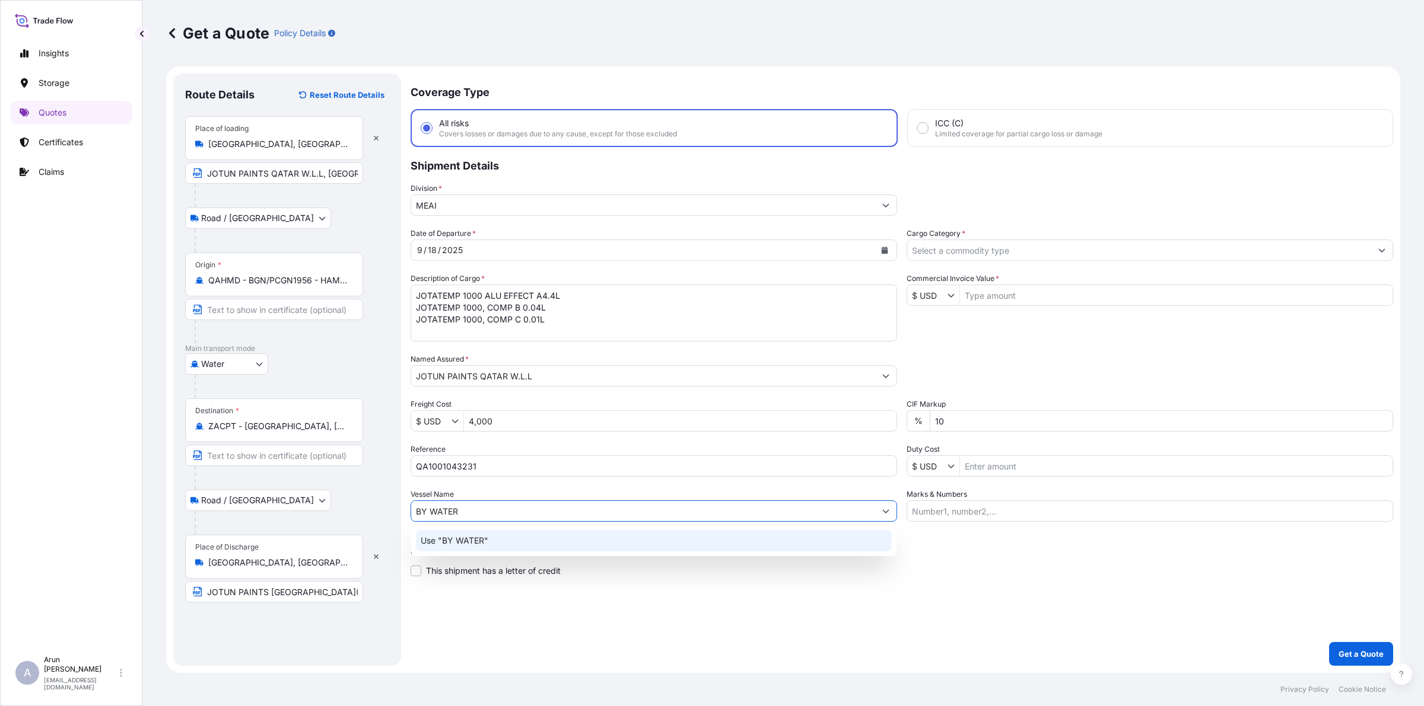
type input "BY WATER"
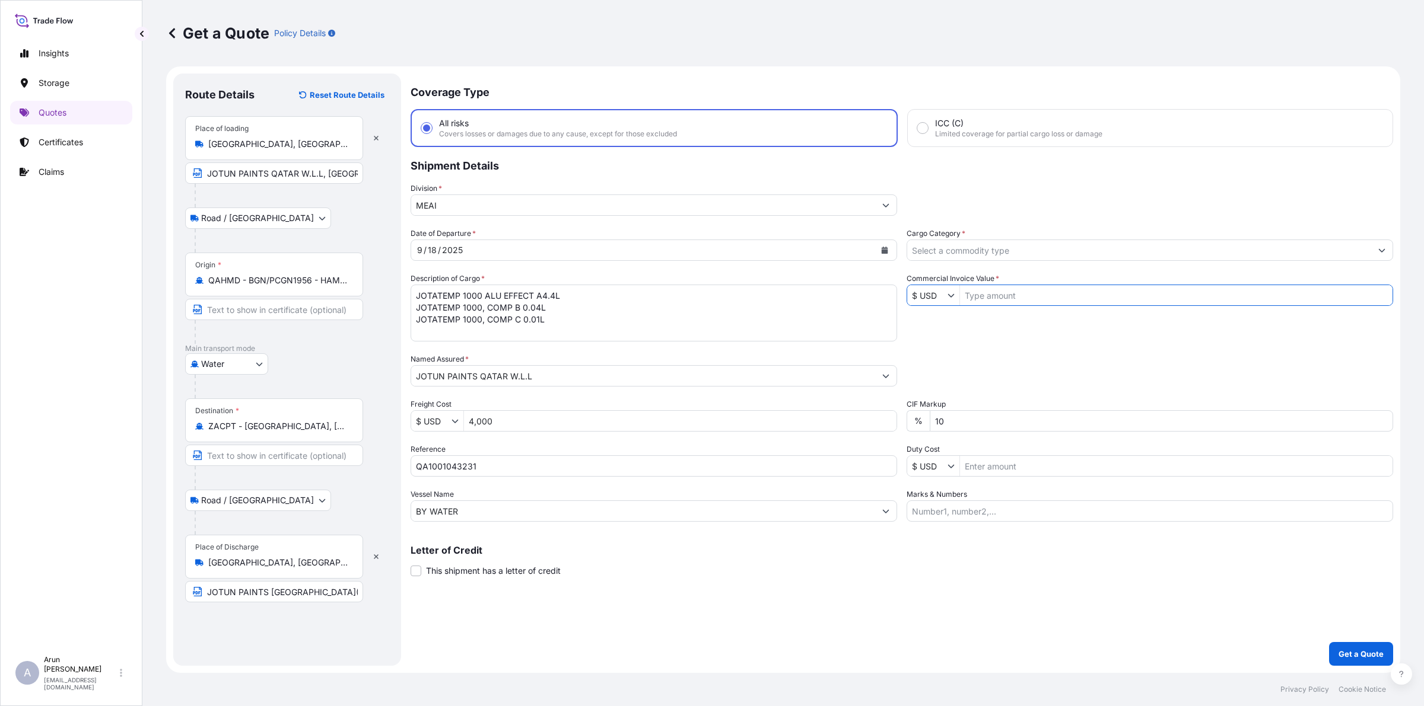
click at [991, 292] on input "Commercial Invoice Value *" at bounding box center [1176, 295] width 432 height 21
type input "2,022.51"
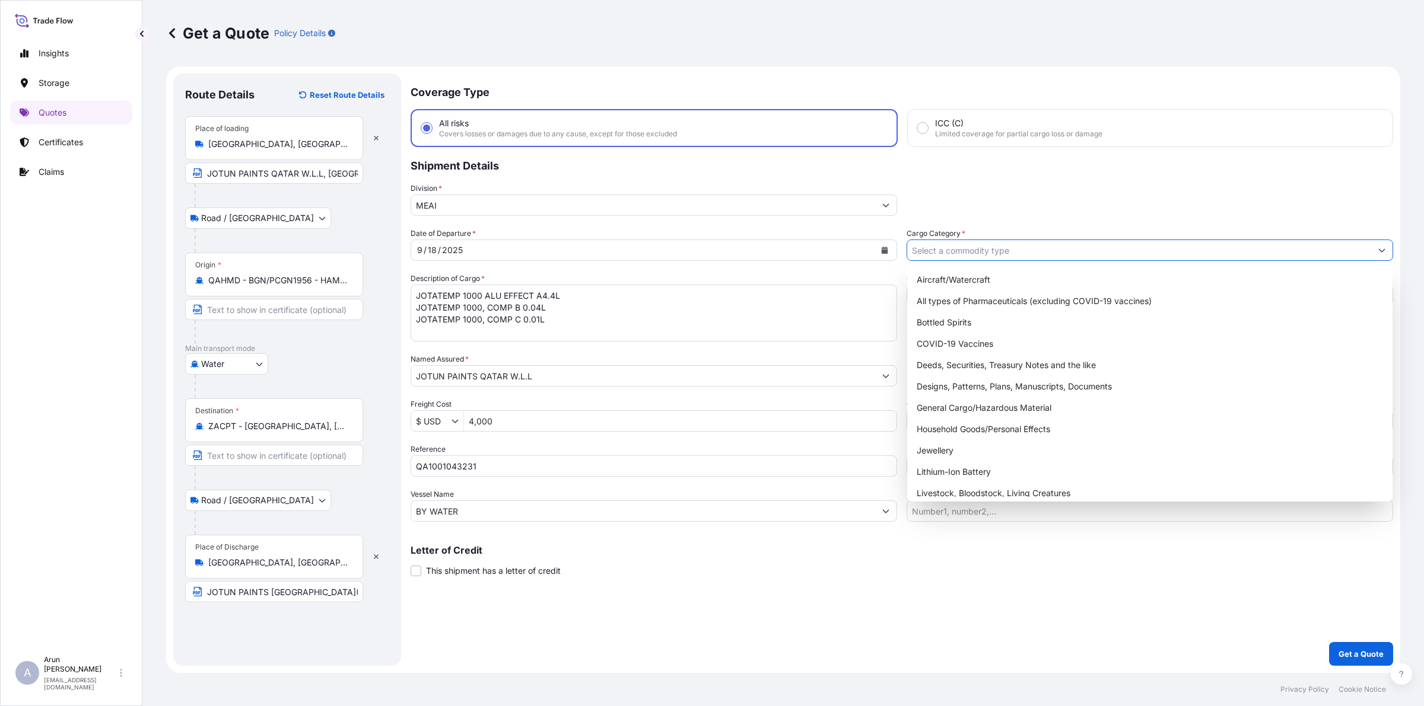
click at [1027, 253] on input "Cargo Category *" at bounding box center [1139, 250] width 464 height 21
click at [964, 404] on div "General Cargo/Hazardous Material" at bounding box center [1150, 407] width 476 height 21
type input "General Cargo/Hazardous Material"
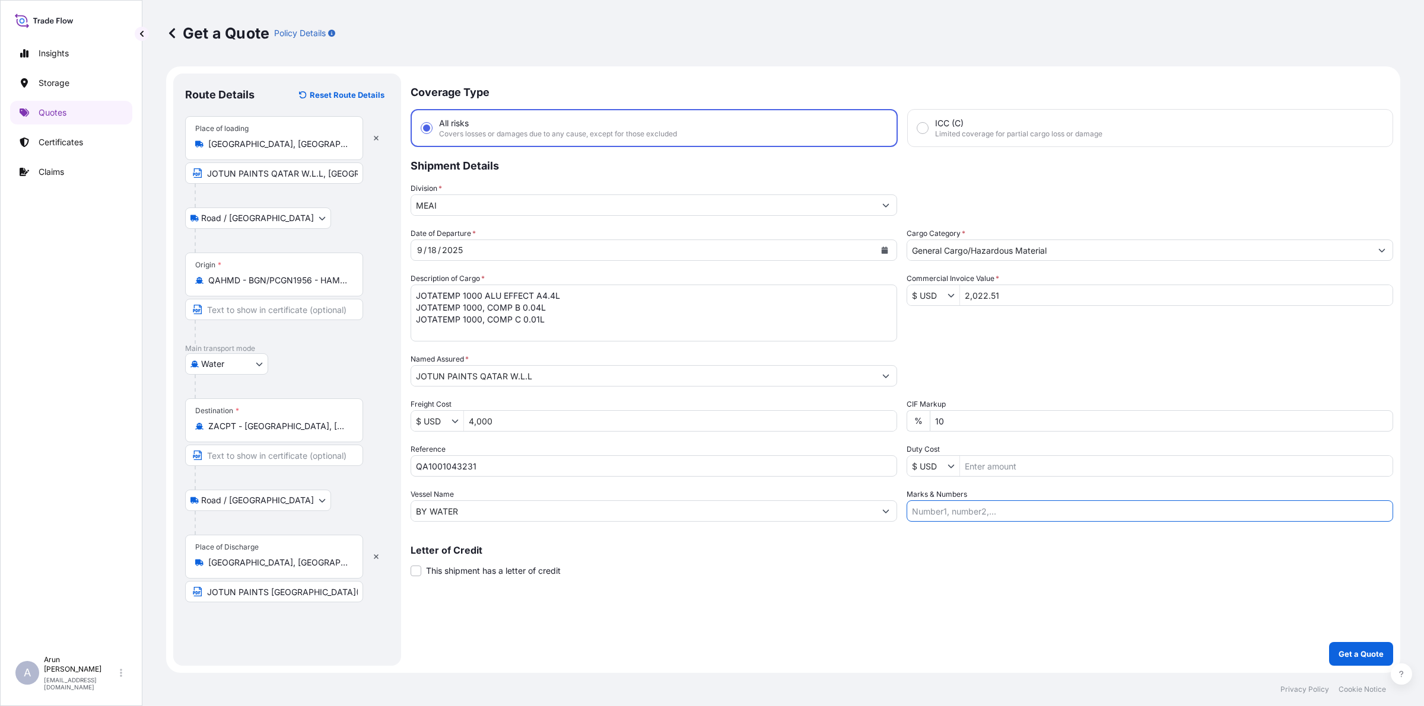
click at [968, 517] on input "Marks & Numbers" at bounding box center [1149, 511] width 486 height 21
click at [968, 514] on input "INVOICE NO: 251129715 DATE: [DATE]" at bounding box center [1149, 511] width 486 height 21
drag, startPoint x: 968, startPoint y: 515, endPoint x: 1005, endPoint y: 518, distance: 37.5
click at [1005, 518] on input "INVOICE NO: 251129715 DATE: [DATE]" at bounding box center [1149, 511] width 486 height 21
click at [1054, 514] on input "INVOICE NO: SA/001/01/07 DATE: [DATE]" at bounding box center [1149, 511] width 486 height 21
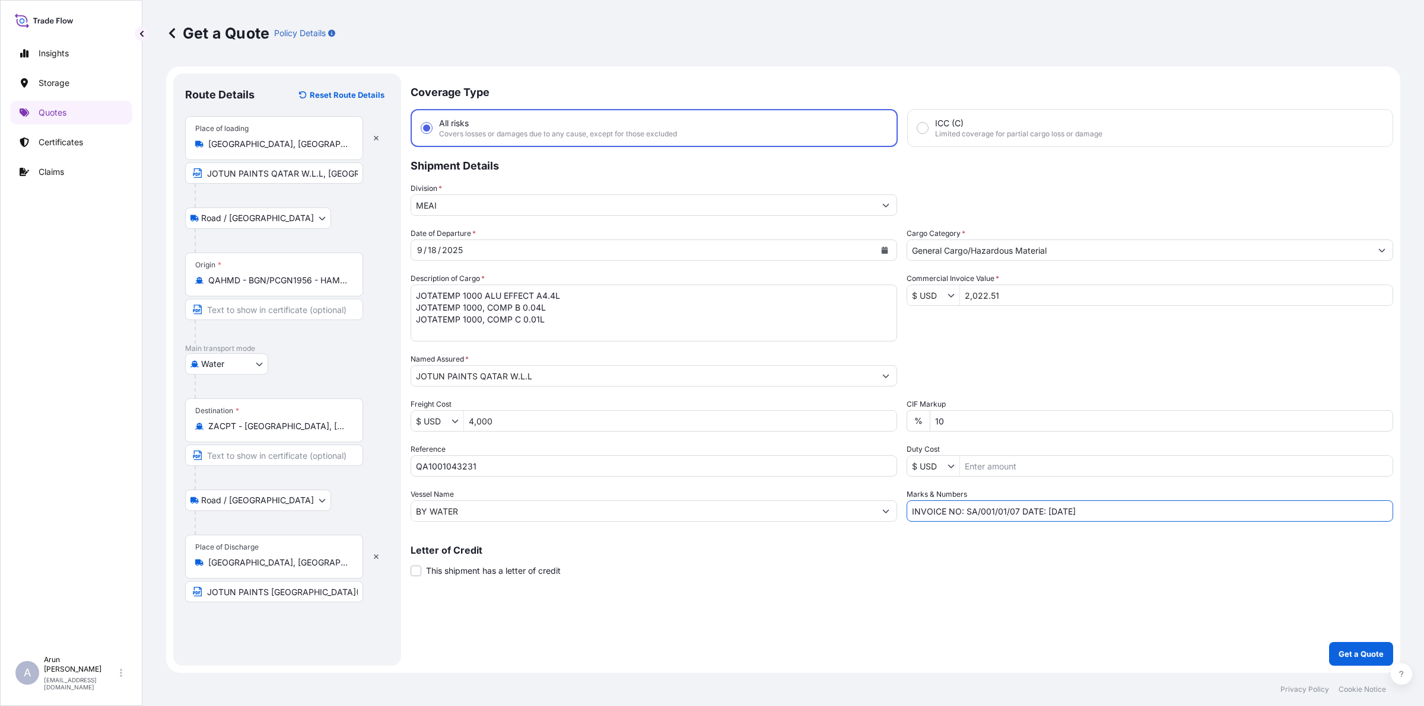
click at [1163, 514] on input "INVOICE NO: SA/001/01/07 DATE: [DATE]" at bounding box center [1149, 511] width 486 height 21
click at [1055, 511] on input "INVOICE NO: SA/001/01/07 DATE: [DATE]" at bounding box center [1149, 511] width 486 height 21
type input "INVOICE NO: SA/001/01/07 DATE: [DATE]"
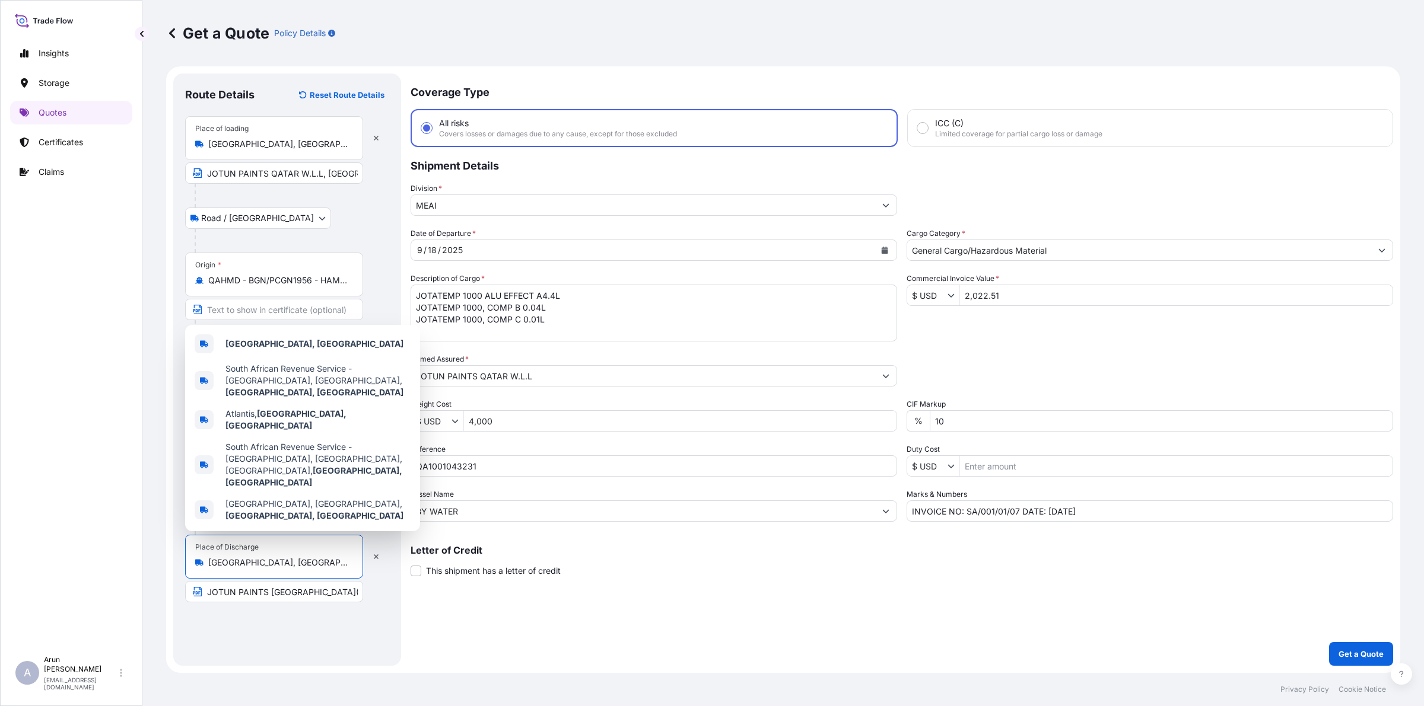
drag, startPoint x: 313, startPoint y: 561, endPoint x: 188, endPoint y: 577, distance: 125.7
click at [188, 577] on div "Place of Discharge [GEOGRAPHIC_DATA], [GEOGRAPHIC_DATA]" at bounding box center [274, 557] width 178 height 44
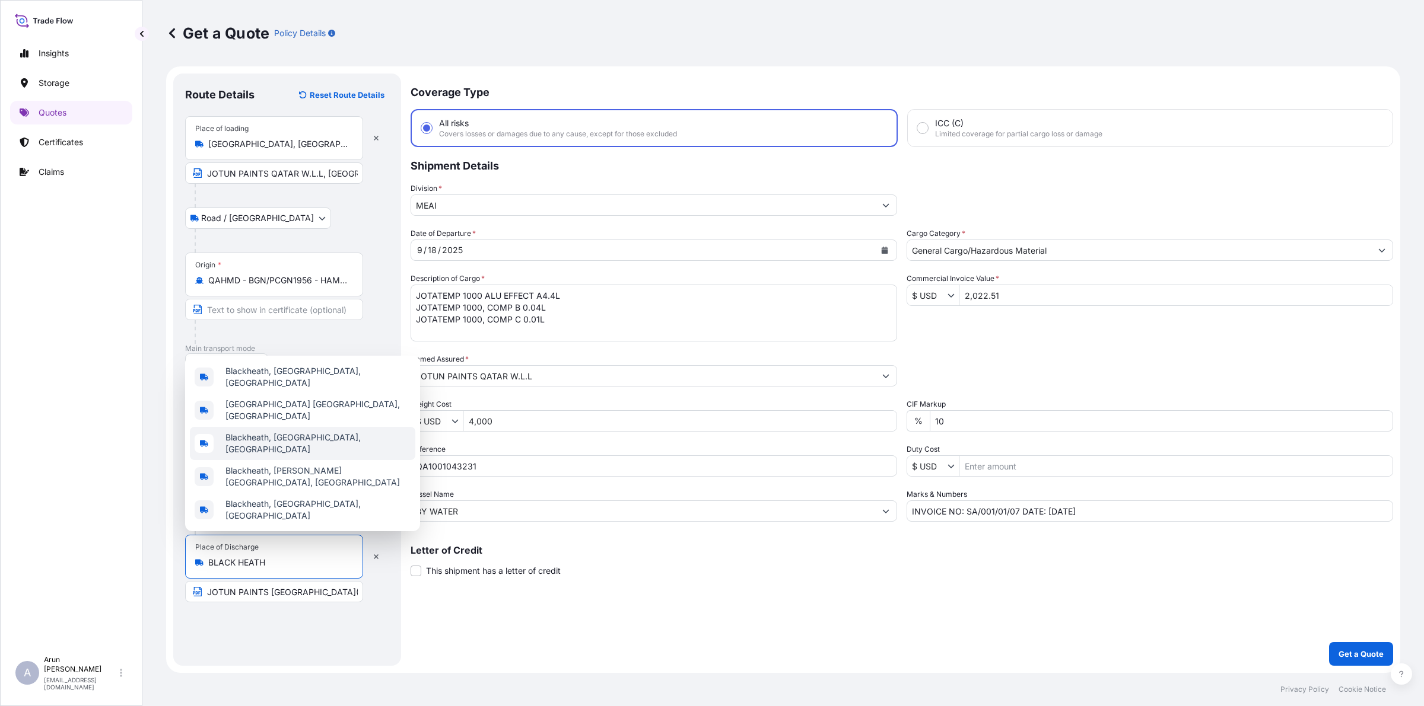
click at [283, 450] on span "Blackheath, [GEOGRAPHIC_DATA], [GEOGRAPHIC_DATA]" at bounding box center [317, 444] width 185 height 24
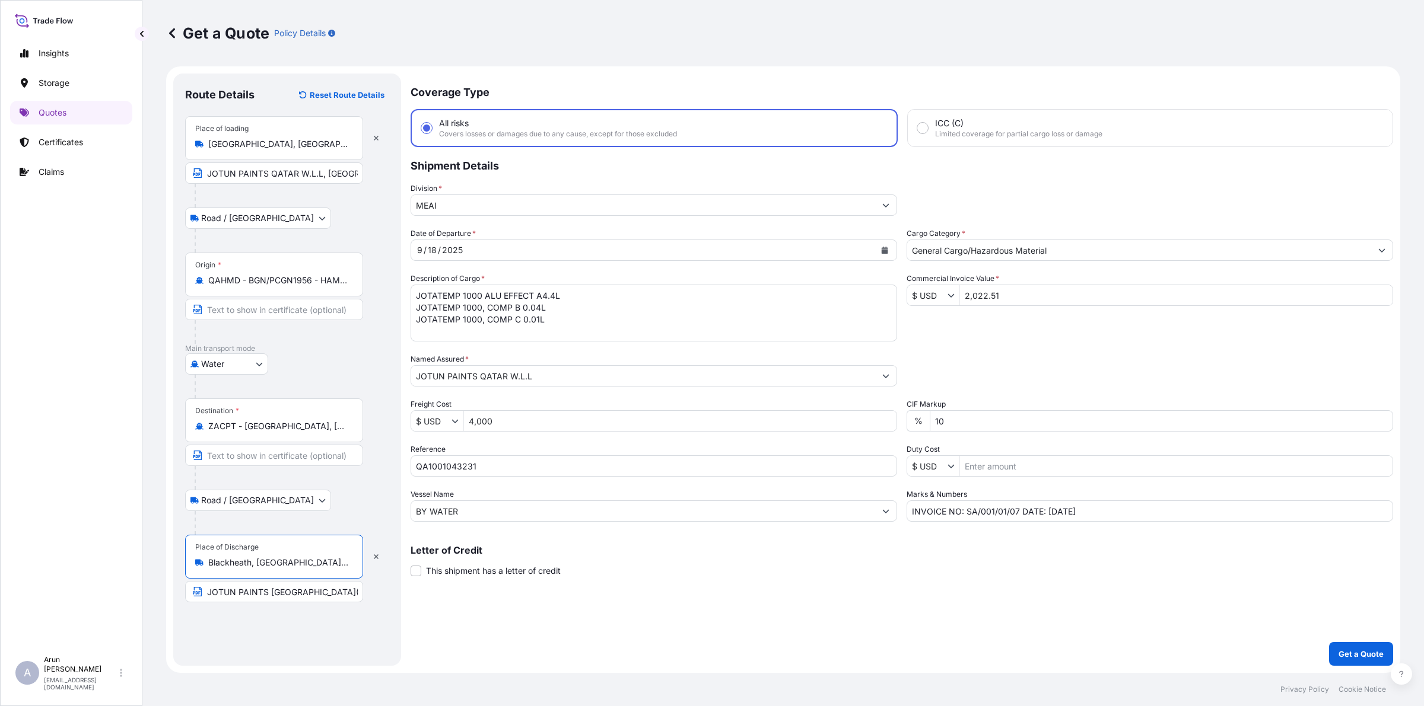
scroll to position [0, 7]
drag, startPoint x: 208, startPoint y: 567, endPoint x: 353, endPoint y: 567, distance: 144.7
click at [353, 567] on div "Place of Discharge Blackheath, [GEOGRAPHIC_DATA], [GEOGRAPHIC_DATA]" at bounding box center [274, 557] width 178 height 44
type input "Blackheath, [GEOGRAPHIC_DATA], [GEOGRAPHIC_DATA]"
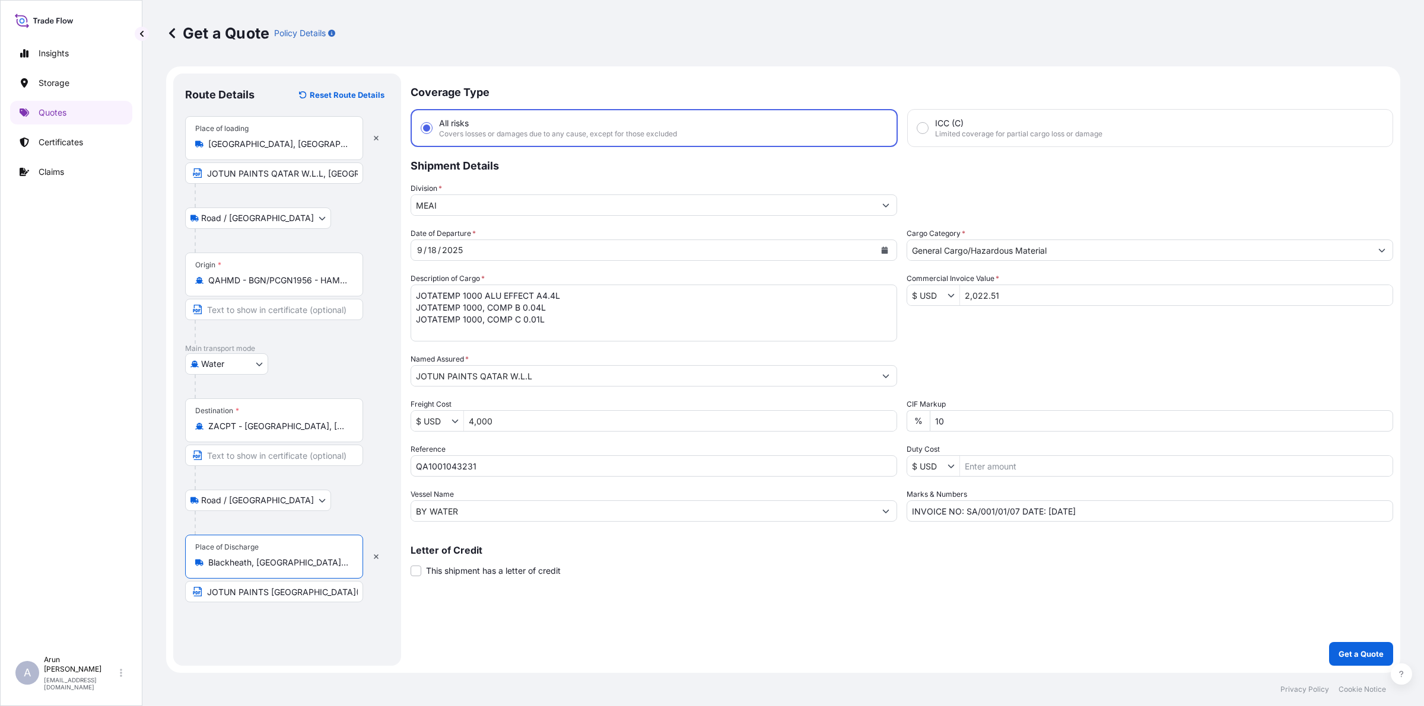
click at [354, 595] on input "JOTUN PAINTS [GEOGRAPHIC_DATA](PTY)[GEOGRAPHIC_DATA], [GEOGRAPHIC_DATA], [GEOGR…" at bounding box center [274, 591] width 178 height 21
drag, startPoint x: 303, startPoint y: 590, endPoint x: 394, endPoint y: 614, distance: 94.5
click at [394, 614] on div "Route Details Reset Route Details Place of loading [GEOGRAPHIC_DATA], [GEOGRAPH…" at bounding box center [287, 370] width 228 height 593
paste input "Blackheath,"
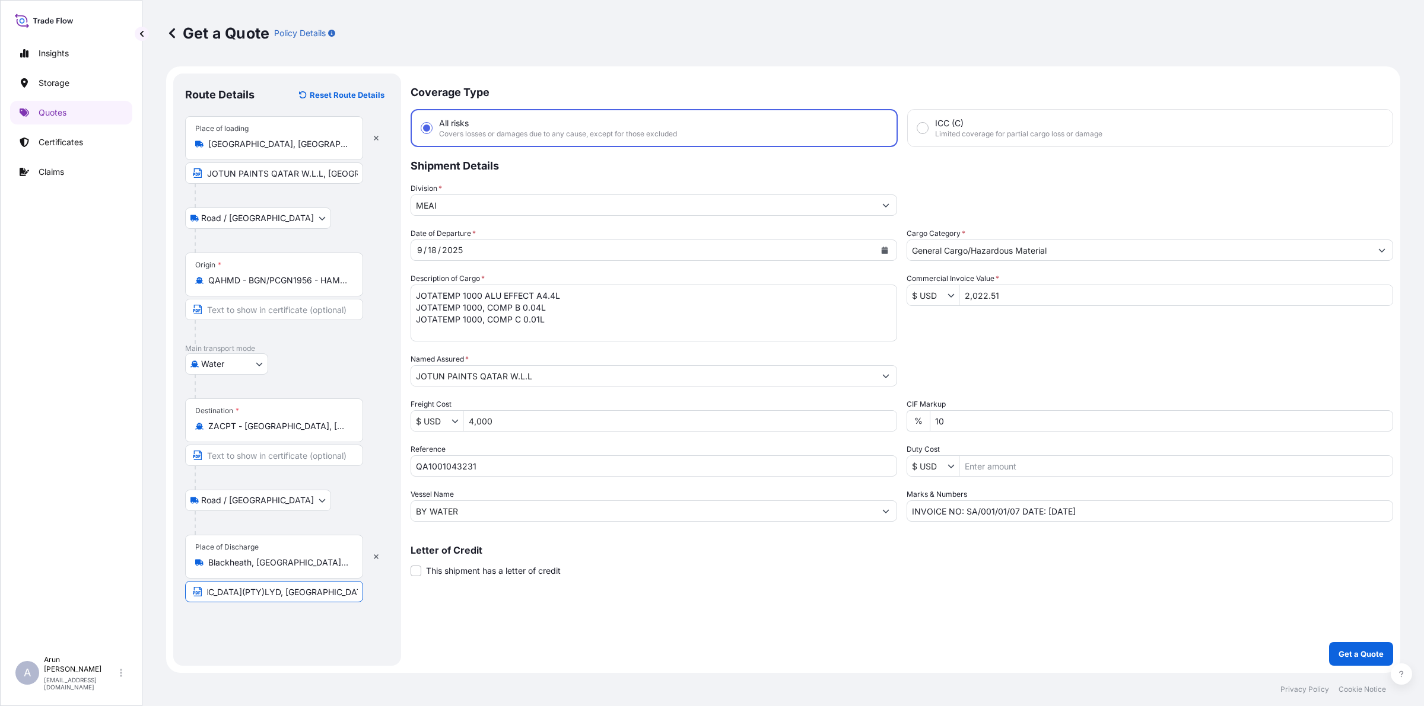
scroll to position [0, 163]
click at [274, 596] on input "JOTUN PAINTS [GEOGRAPHIC_DATA](PTY)LYD, [GEOGRAPHIC_DATA], [GEOGRAPHIC_DATA], […" at bounding box center [274, 591] width 178 height 21
type input "JOTUN PAINTS [GEOGRAPHIC_DATA](PTY)LYD, [GEOGRAPHIC_DATA], [GEOGRAPHIC_DATA], […"
click at [1373, 650] on p "Get a Quote" at bounding box center [1360, 654] width 45 height 12
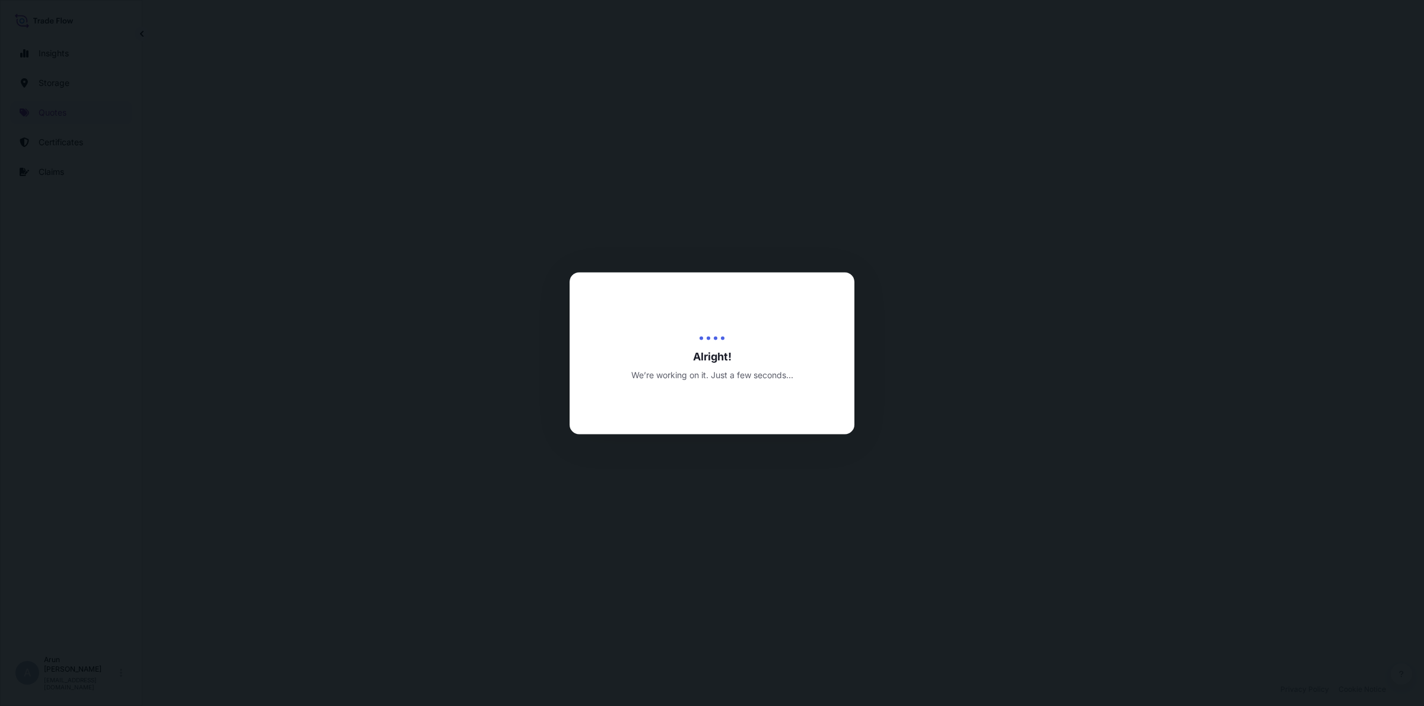
select select "Road / [GEOGRAPHIC_DATA]"
select select "Water"
select select "Road / [GEOGRAPHIC_DATA]"
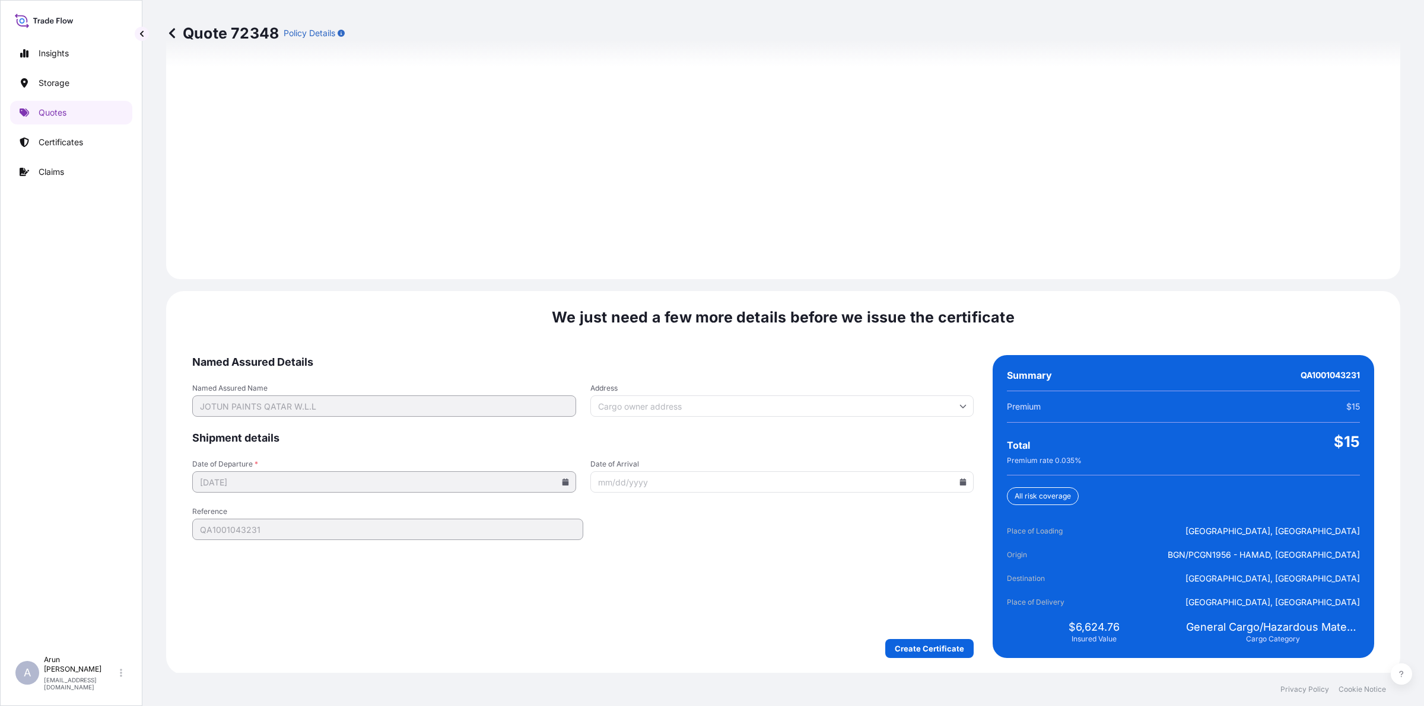
scroll to position [1639, 0]
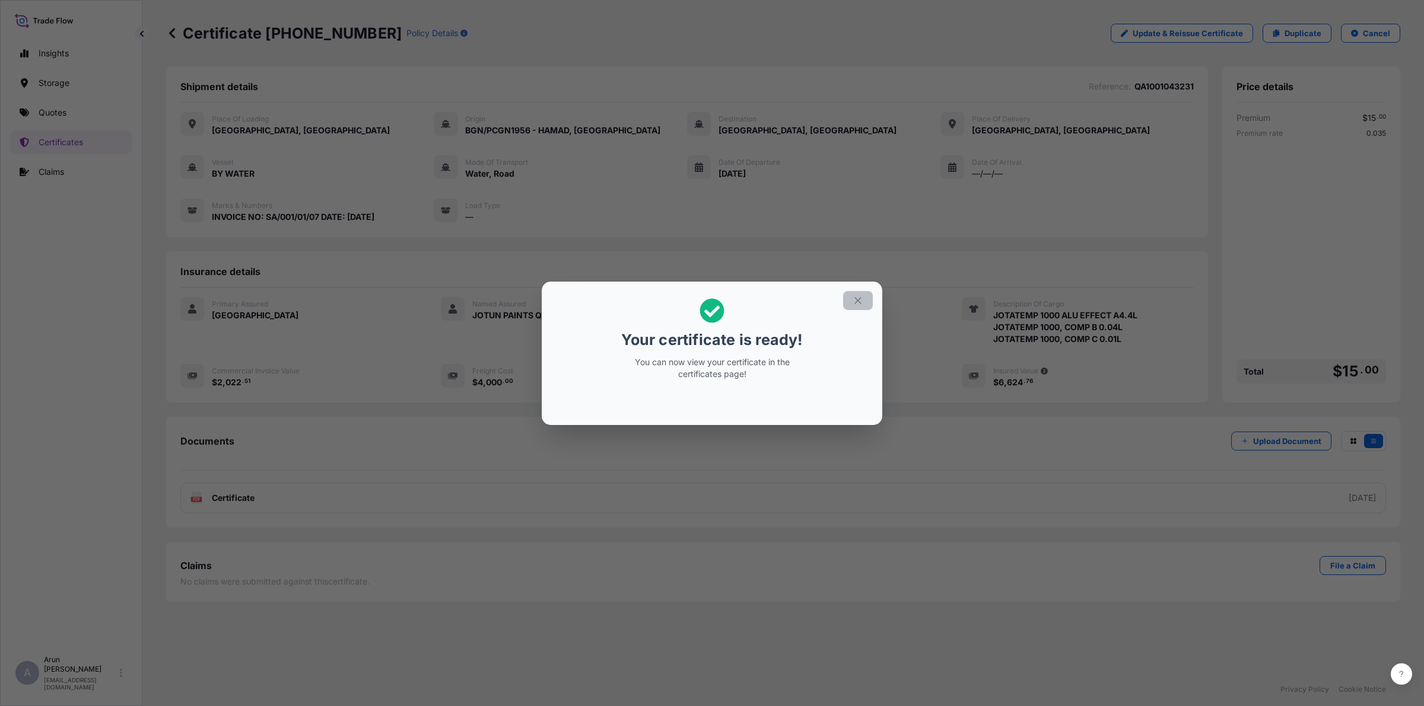
click at [852, 302] on icon "button" at bounding box center [857, 300] width 11 height 11
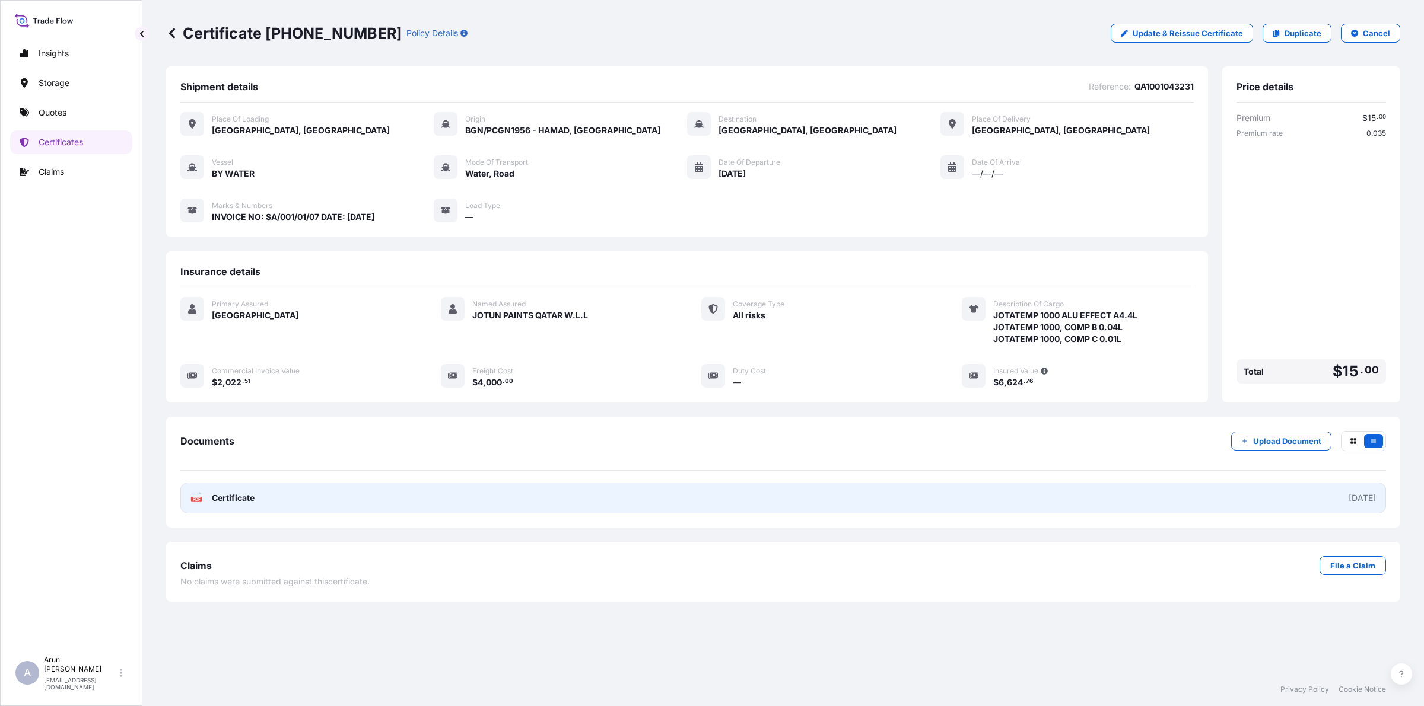
click at [301, 502] on link "PDF Certificate [DATE]" at bounding box center [782, 498] width 1205 height 31
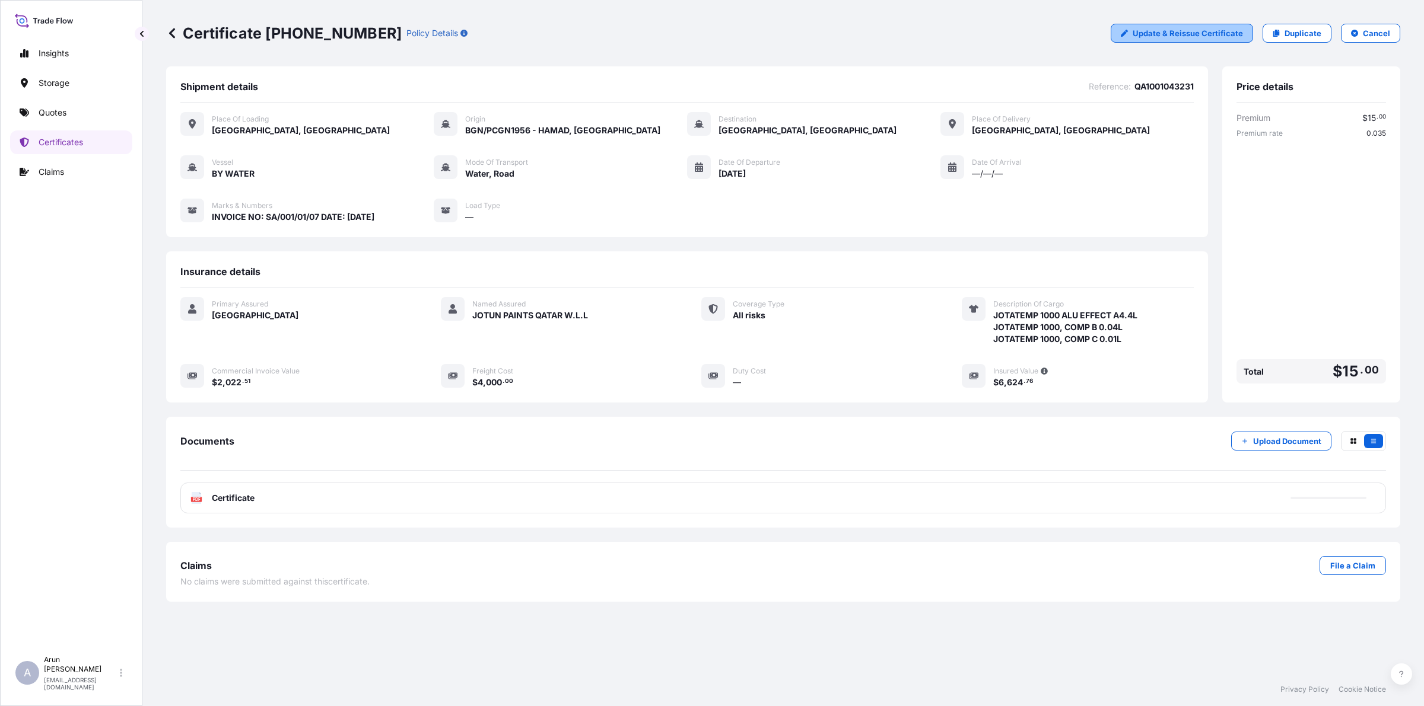
click at [1204, 42] on link "Update & Reissue Certificate" at bounding box center [1181, 33] width 142 height 19
select select "Road / [GEOGRAPHIC_DATA]"
select select "Water"
select select "Road / [GEOGRAPHIC_DATA]"
select select "31613"
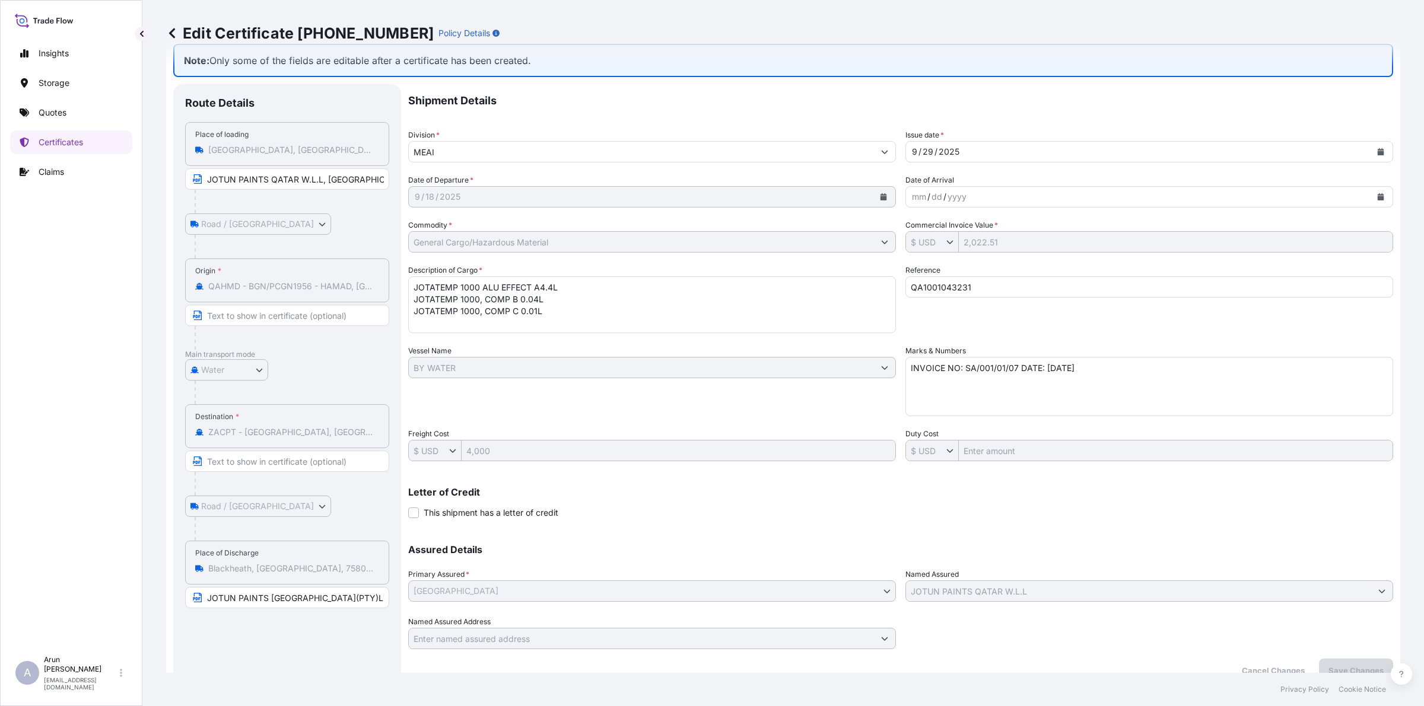
scroll to position [44, 0]
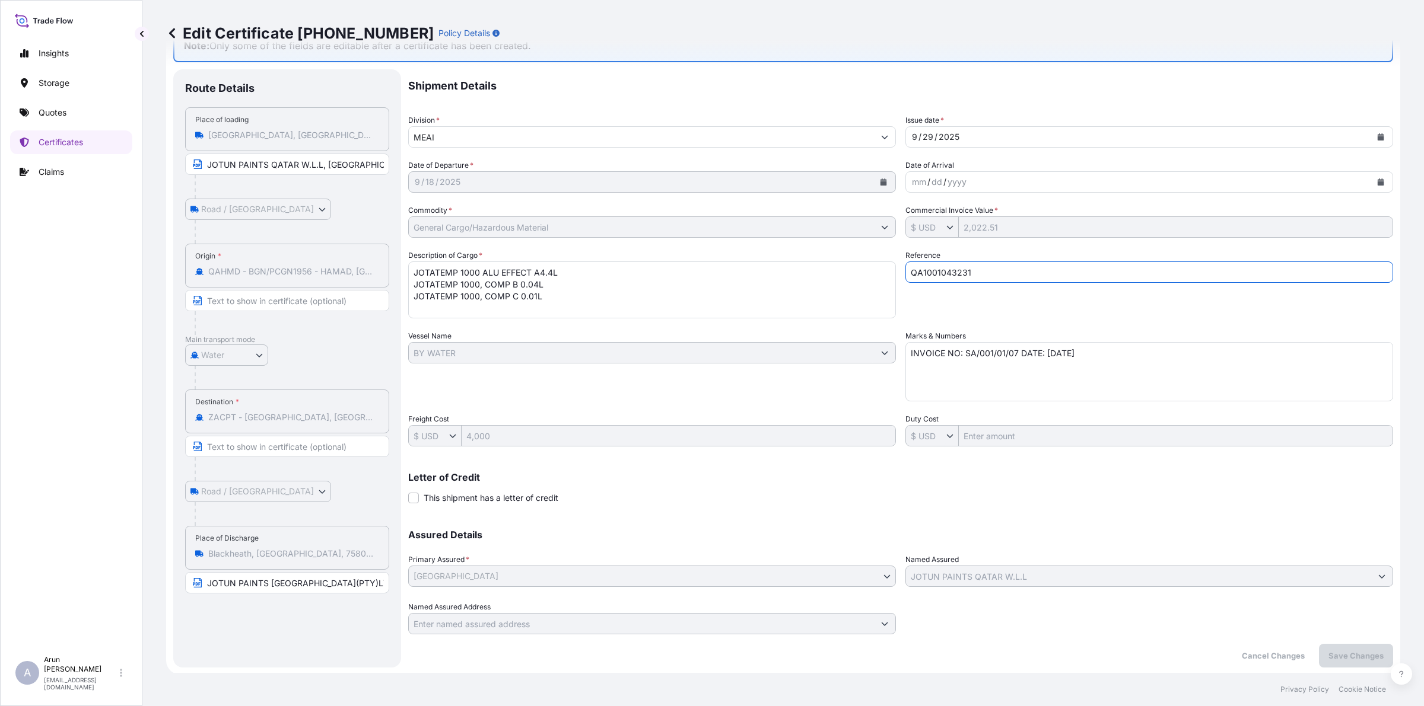
drag, startPoint x: 973, startPoint y: 268, endPoint x: 873, endPoint y: 276, distance: 100.0
click at [873, 276] on div "Shipment Details Division * MEAI Issue date * [DATE] Date of Departure * [DATE]…" at bounding box center [900, 351] width 985 height 565
type input "BL NO: MEDUDO494634"
click at [1360, 644] on button "Save Changes" at bounding box center [1356, 656] width 74 height 24
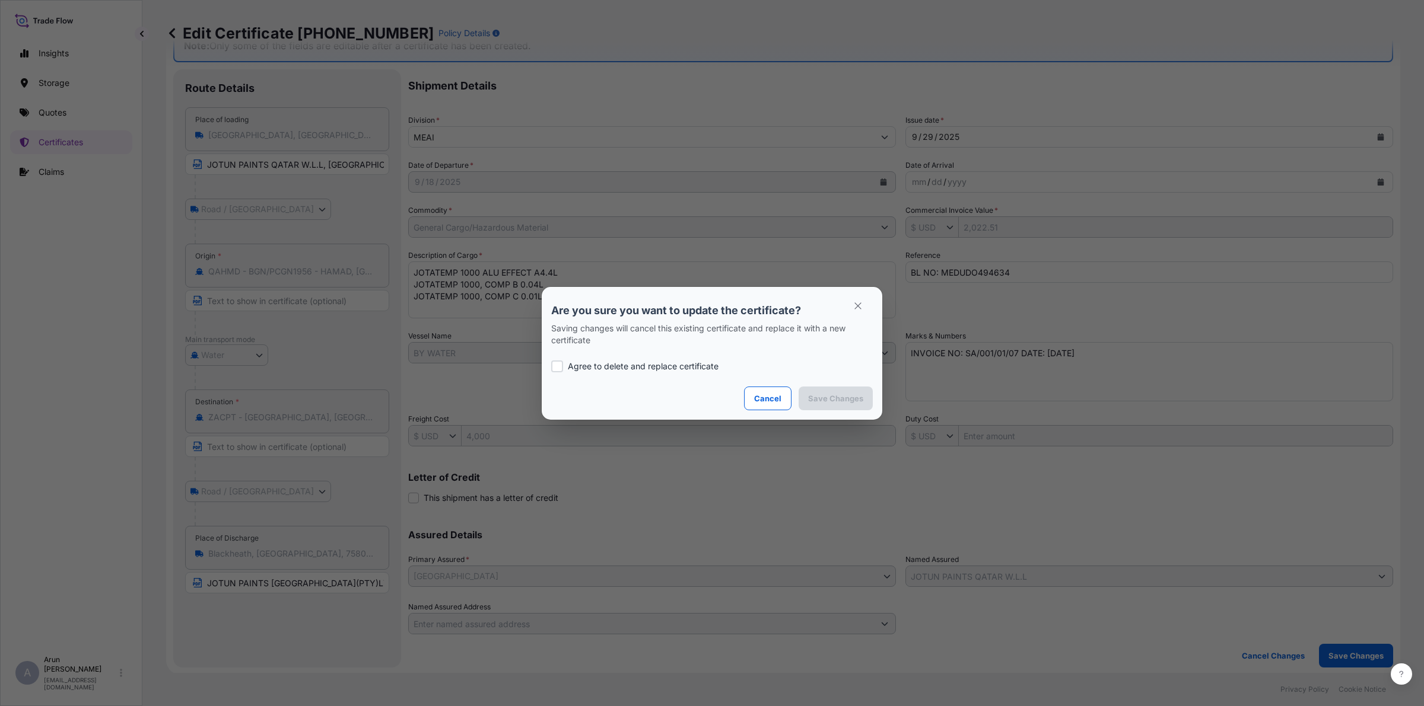
click at [565, 368] on label "Agree to delete and replace certificate" at bounding box center [711, 367] width 321 height 12
checkbox input "true"
click at [855, 395] on p "Save Changes" at bounding box center [835, 399] width 55 height 12
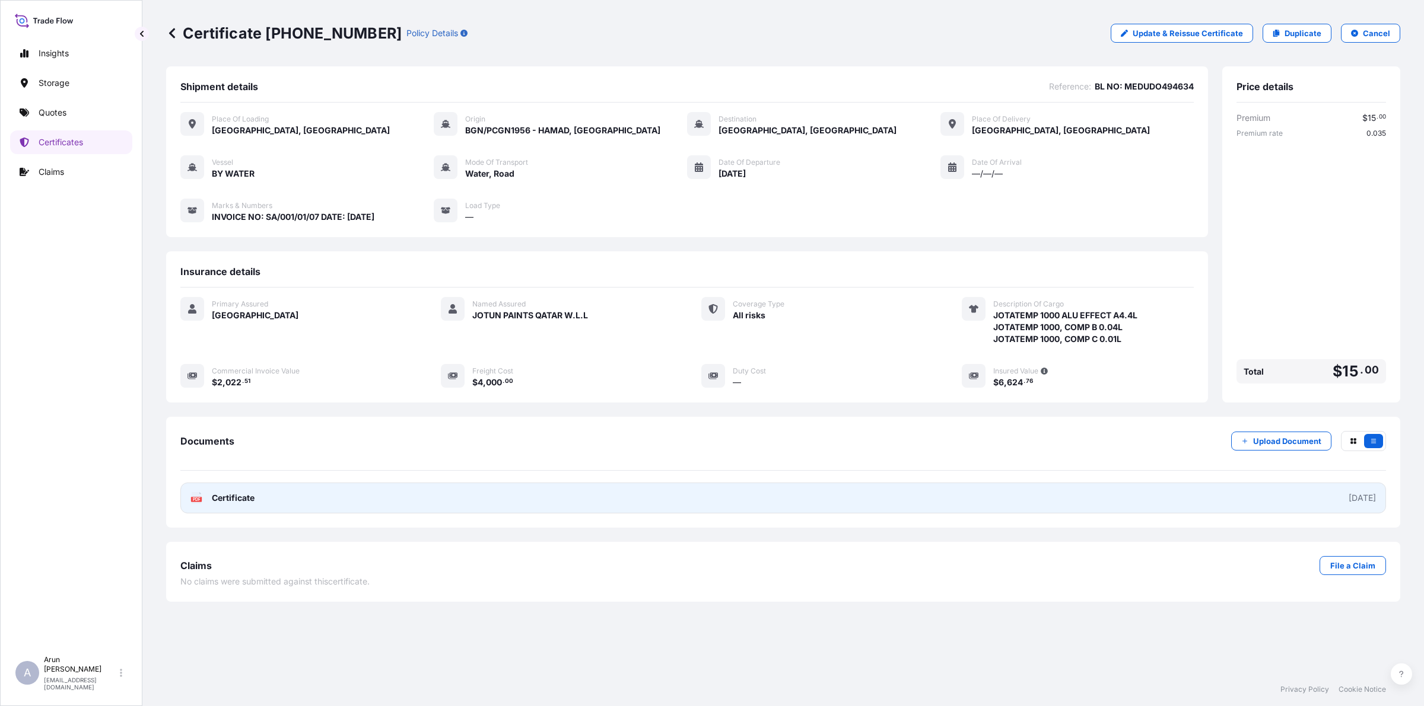
click at [415, 493] on link "PDF Certificate [DATE]" at bounding box center [782, 498] width 1205 height 31
